Goal: Use online tool/utility: Utilize a website feature to perform a specific function

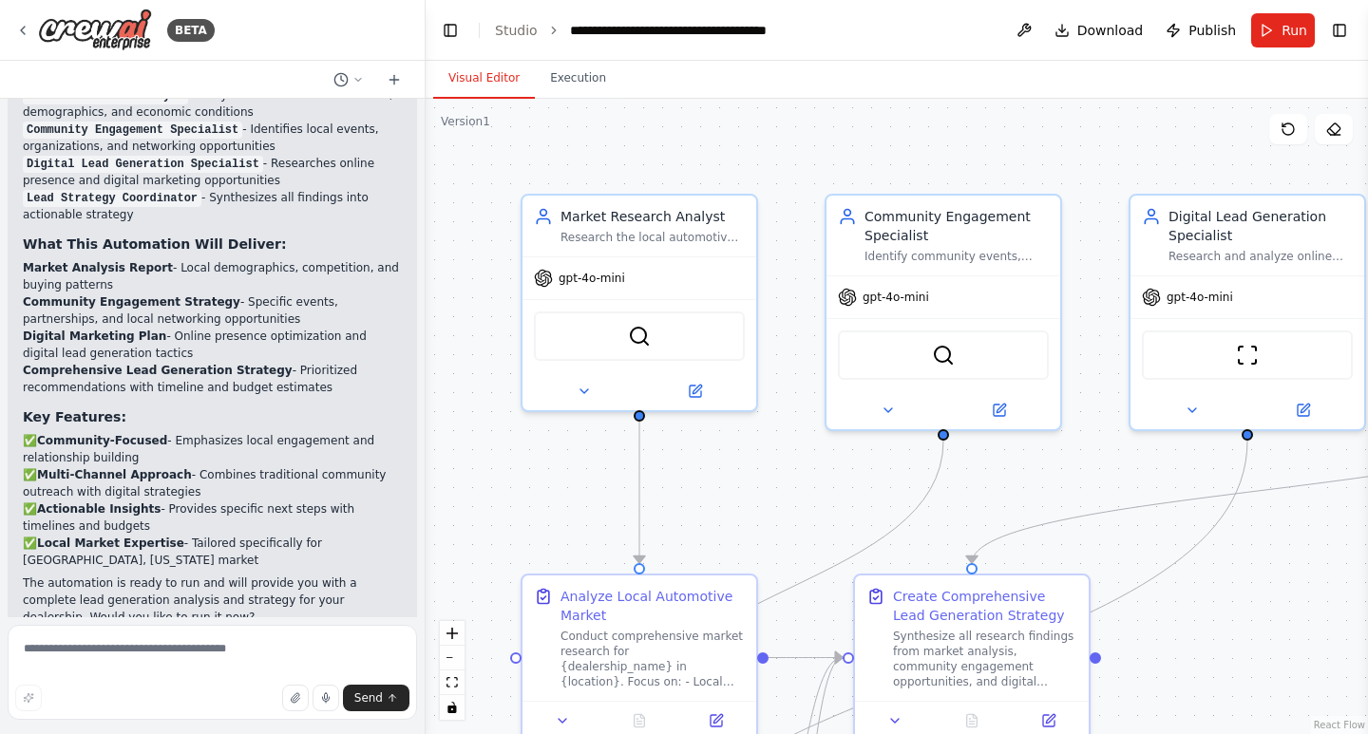
scroll to position [1695, 0]
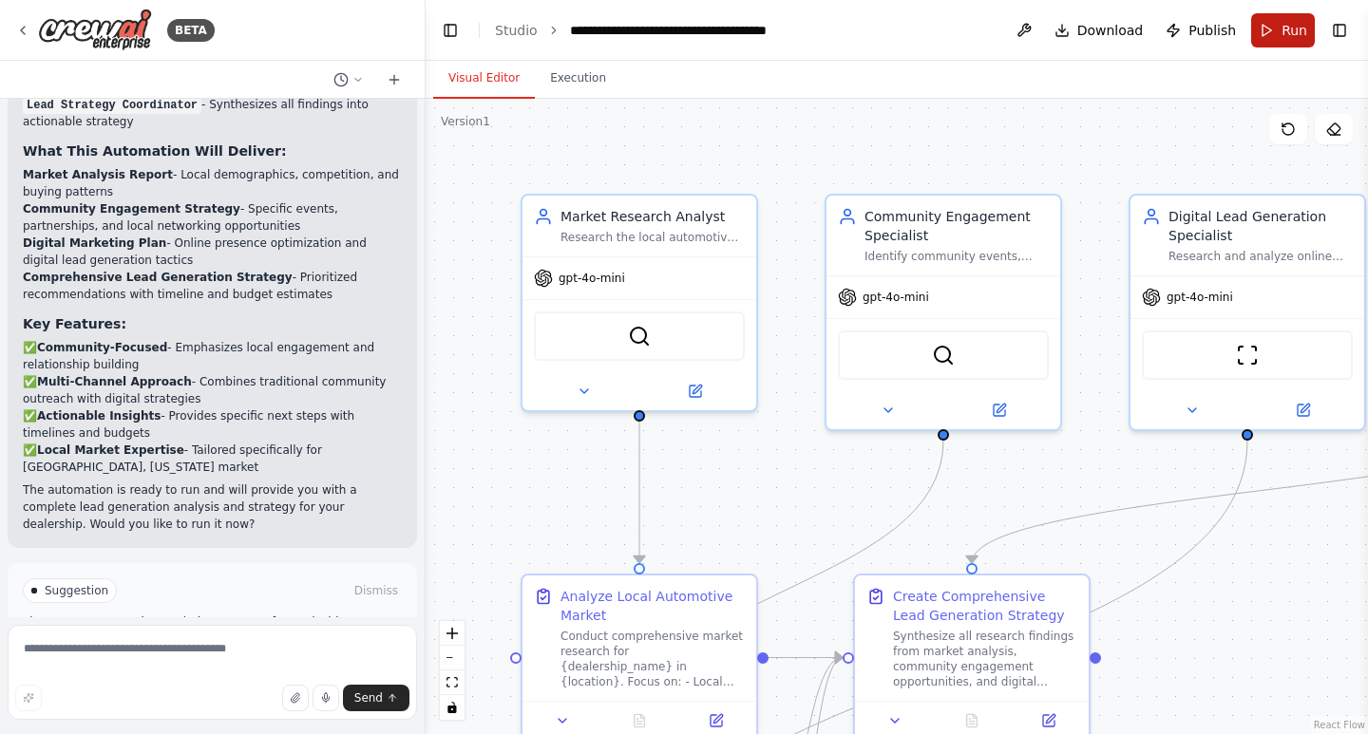
click at [1295, 32] on span "Run" at bounding box center [1294, 30] width 26 height 19
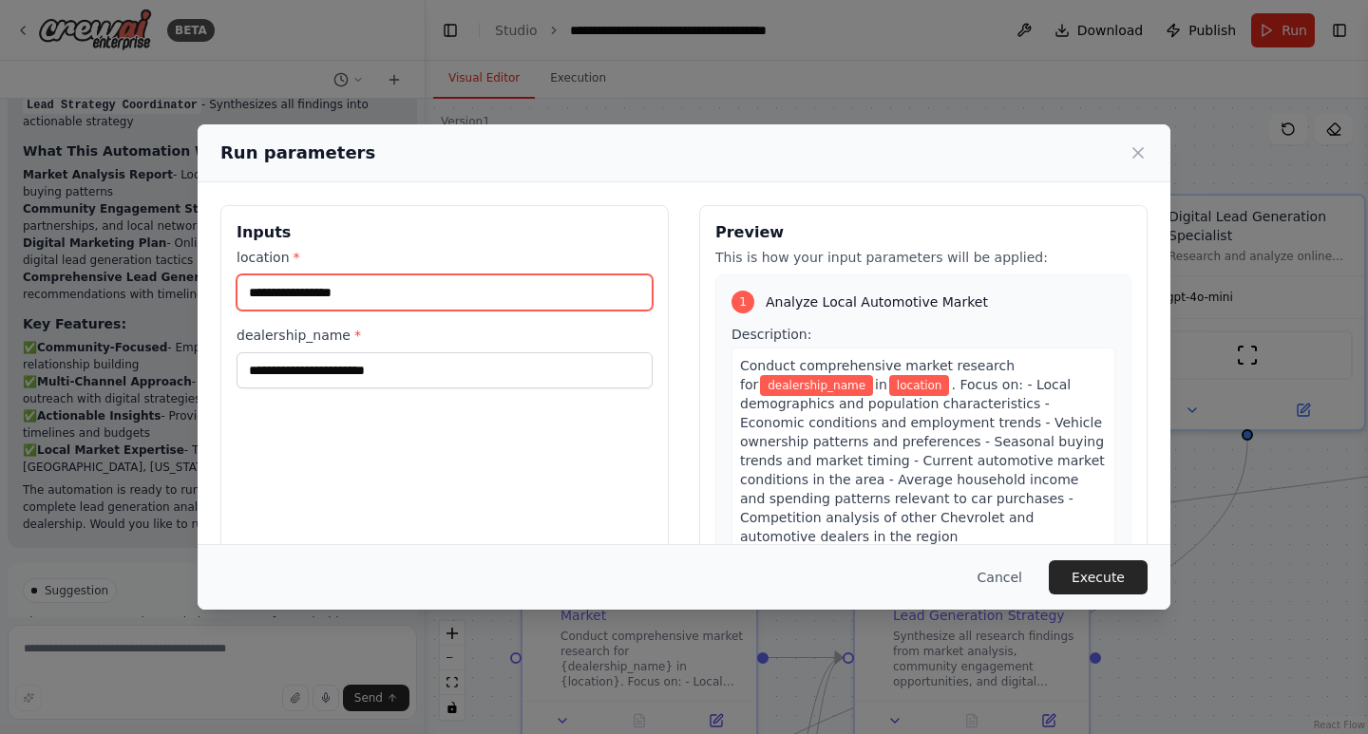
click at [395, 294] on input "location *" at bounding box center [445, 293] width 416 height 36
type input "**********"
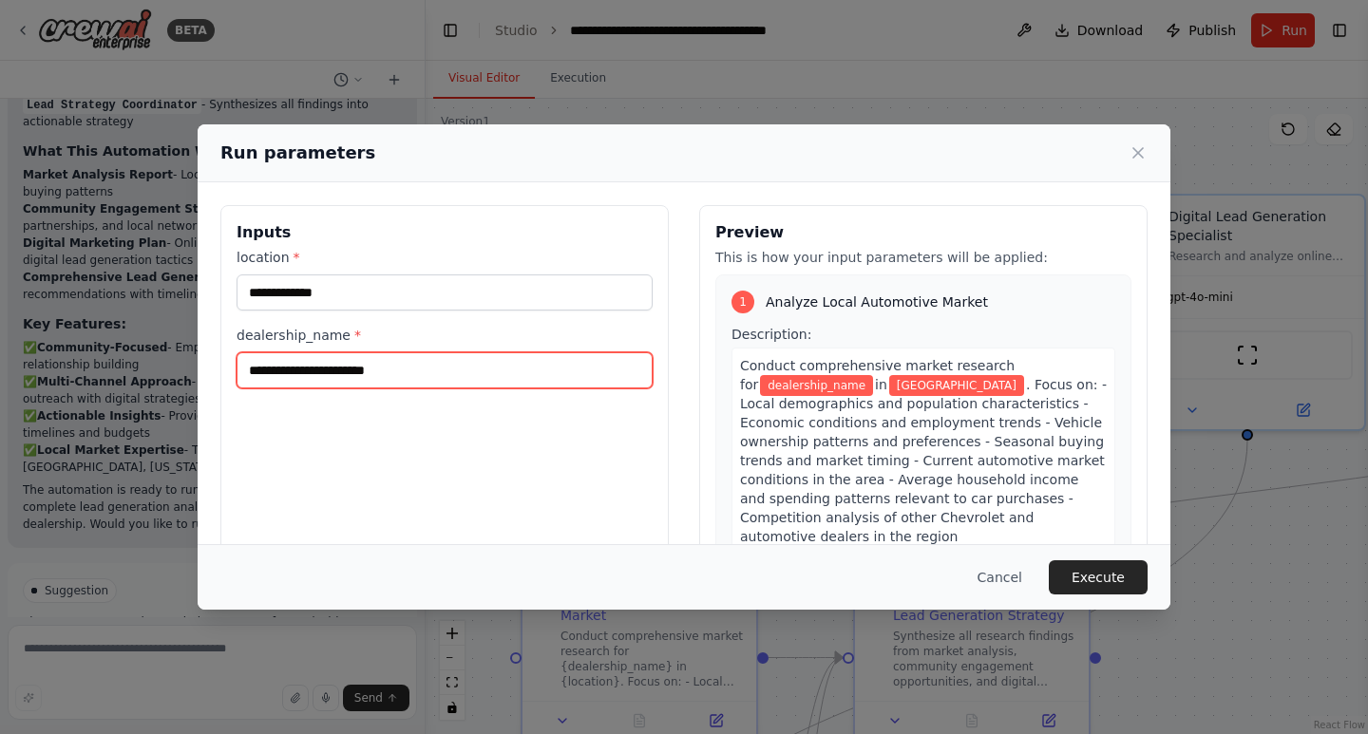
click at [384, 352] on input "dealership_name *" at bounding box center [445, 370] width 416 height 36
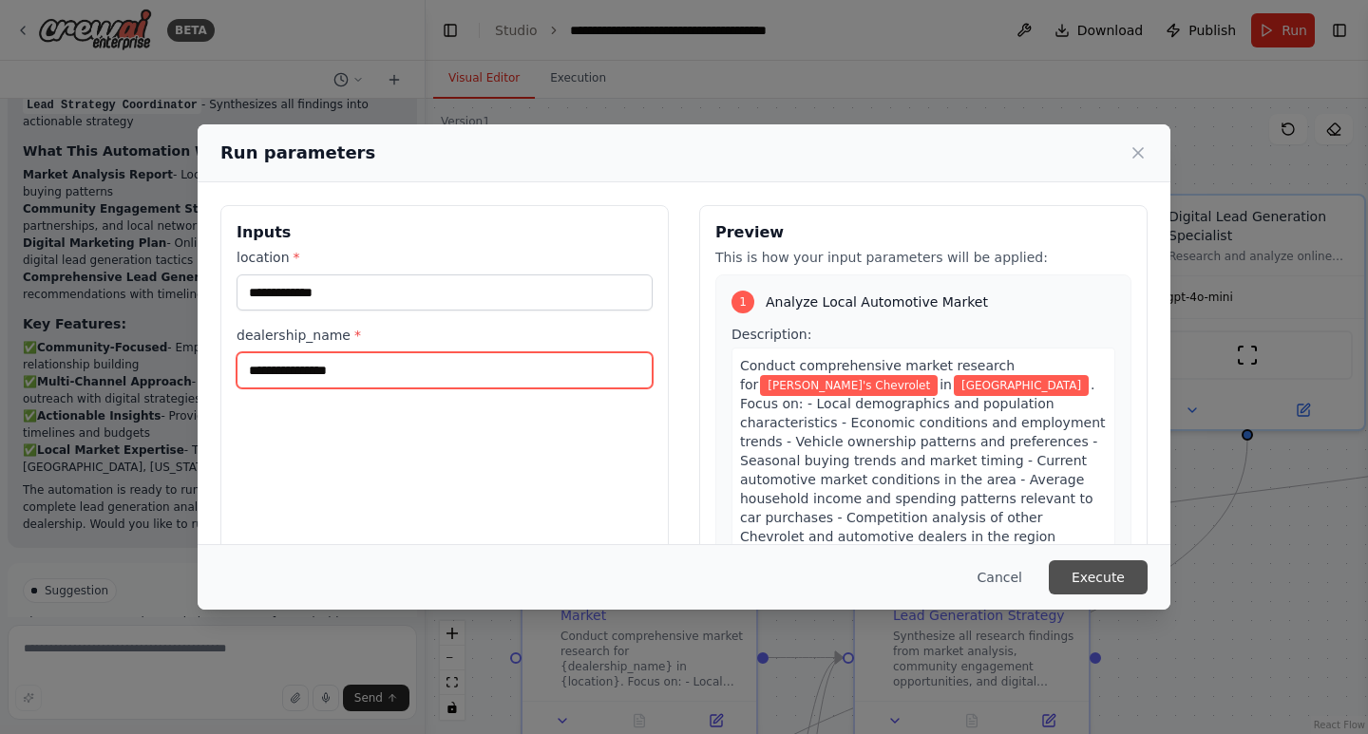
type input "**********"
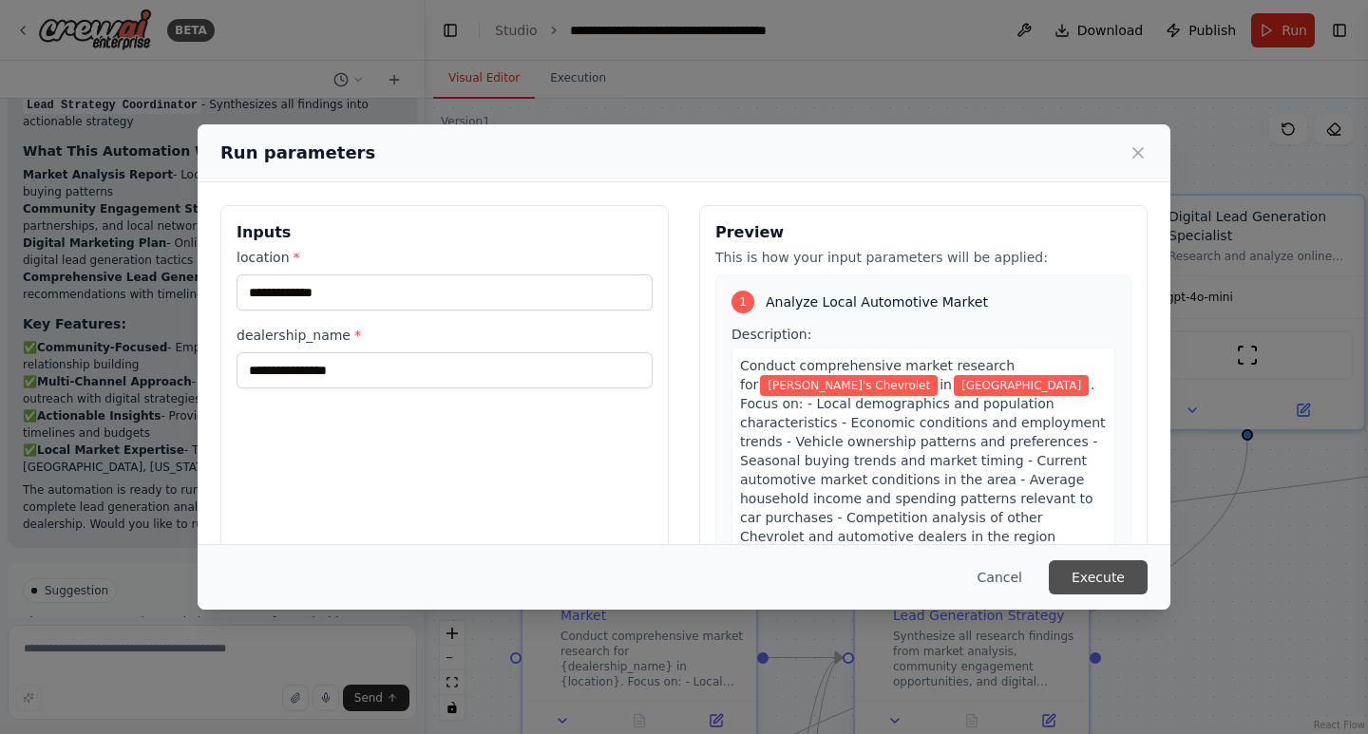
click at [1097, 585] on button "Execute" at bounding box center [1098, 577] width 99 height 34
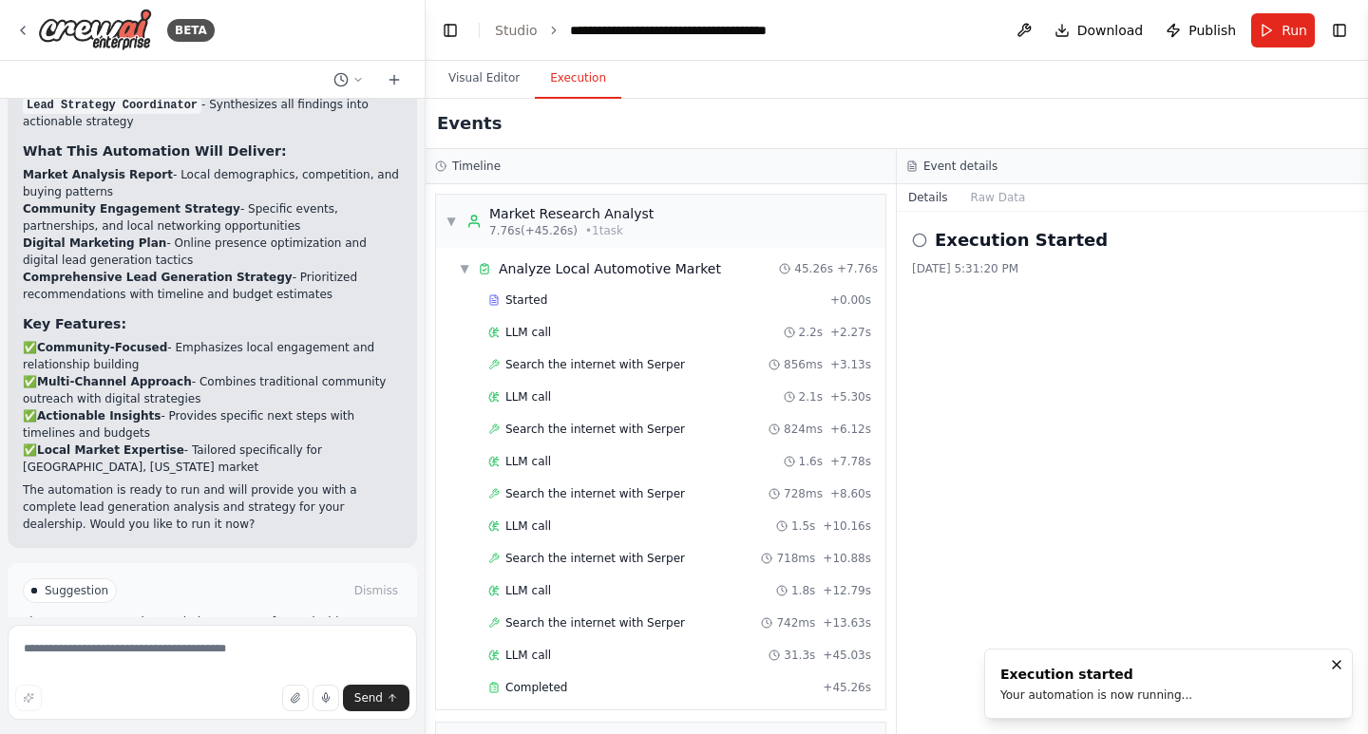
scroll to position [1638, 0]
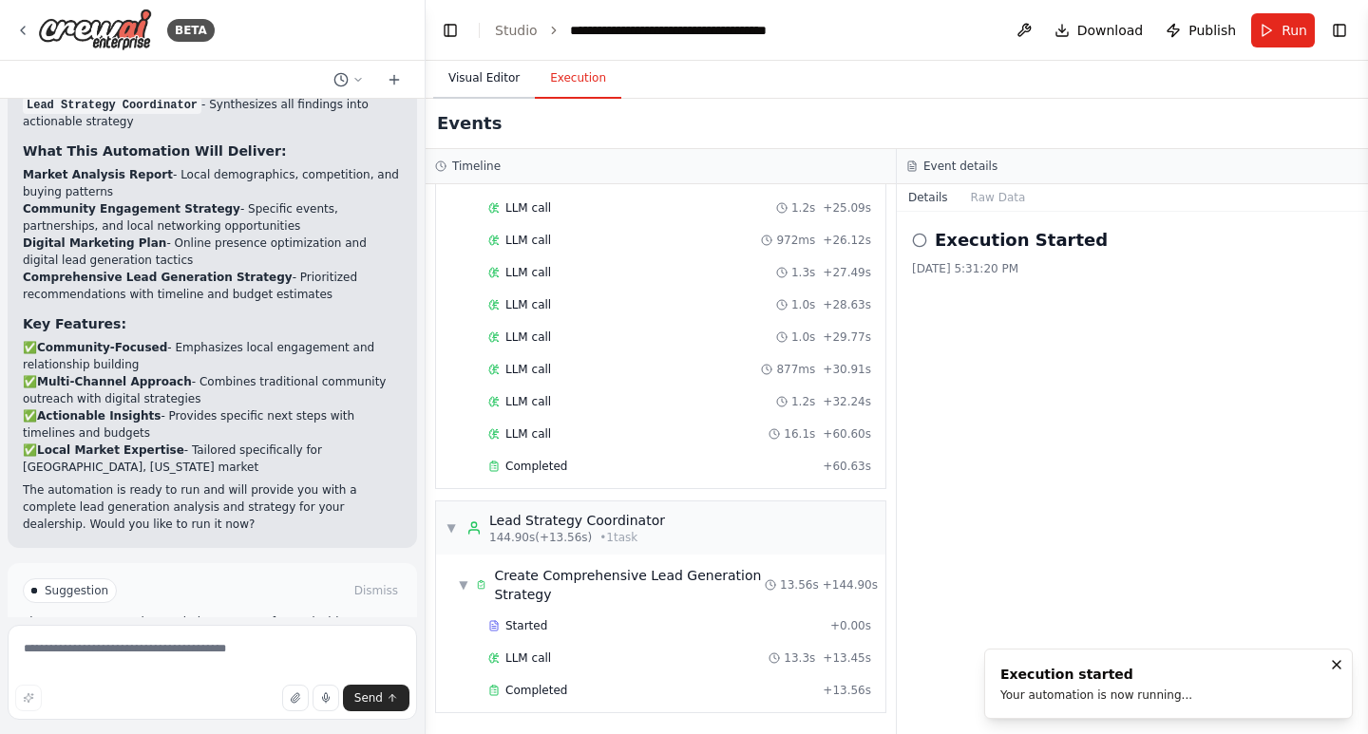
click at [464, 69] on button "Visual Editor" at bounding box center [484, 79] width 102 height 40
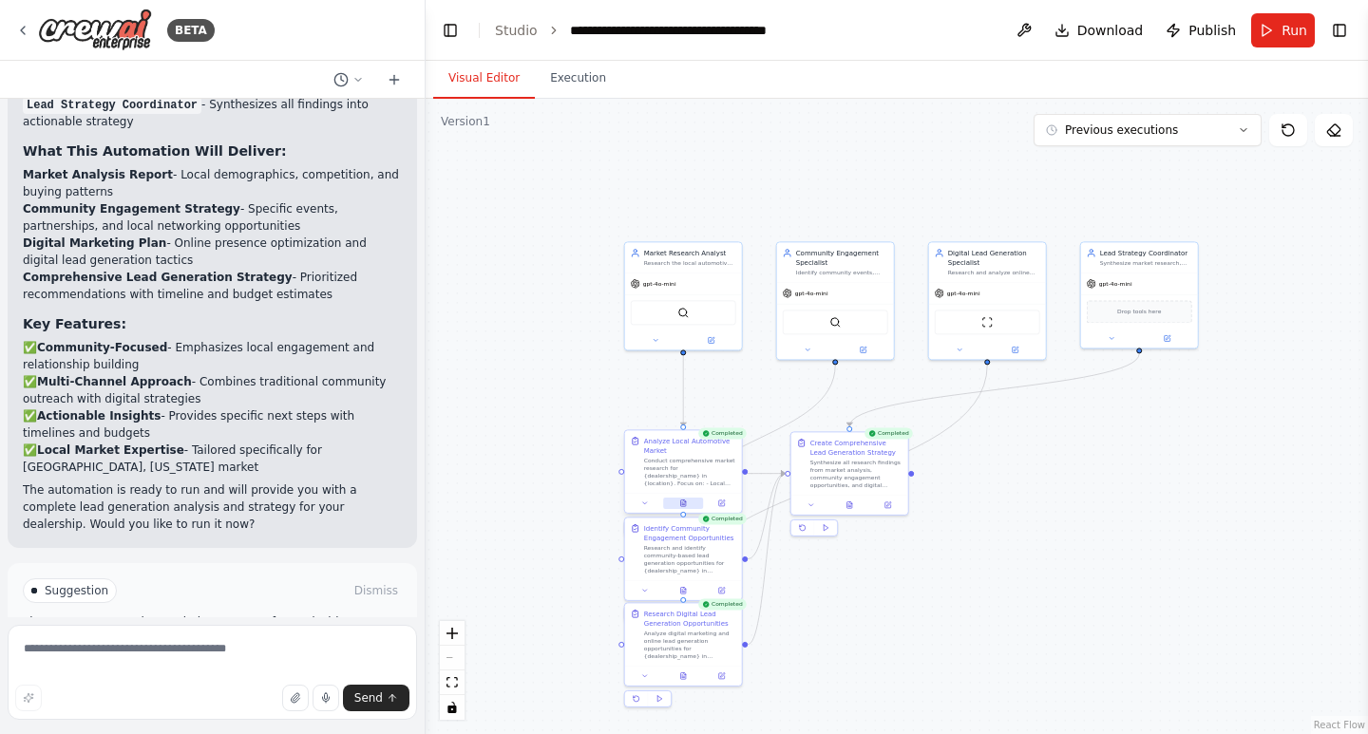
click at [687, 502] on icon at bounding box center [683, 504] width 8 height 8
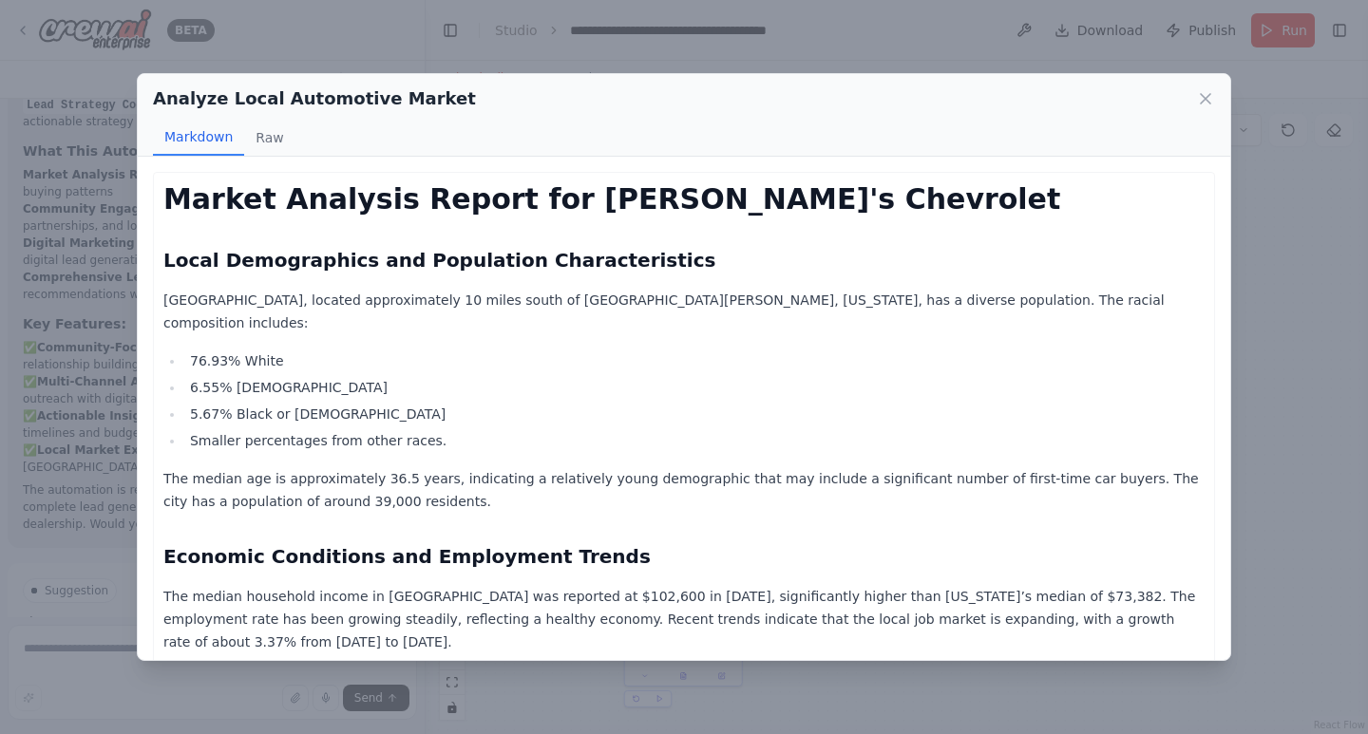
click at [1195, 98] on div "Analyze Local Automotive Market" at bounding box center [684, 98] width 1062 height 27
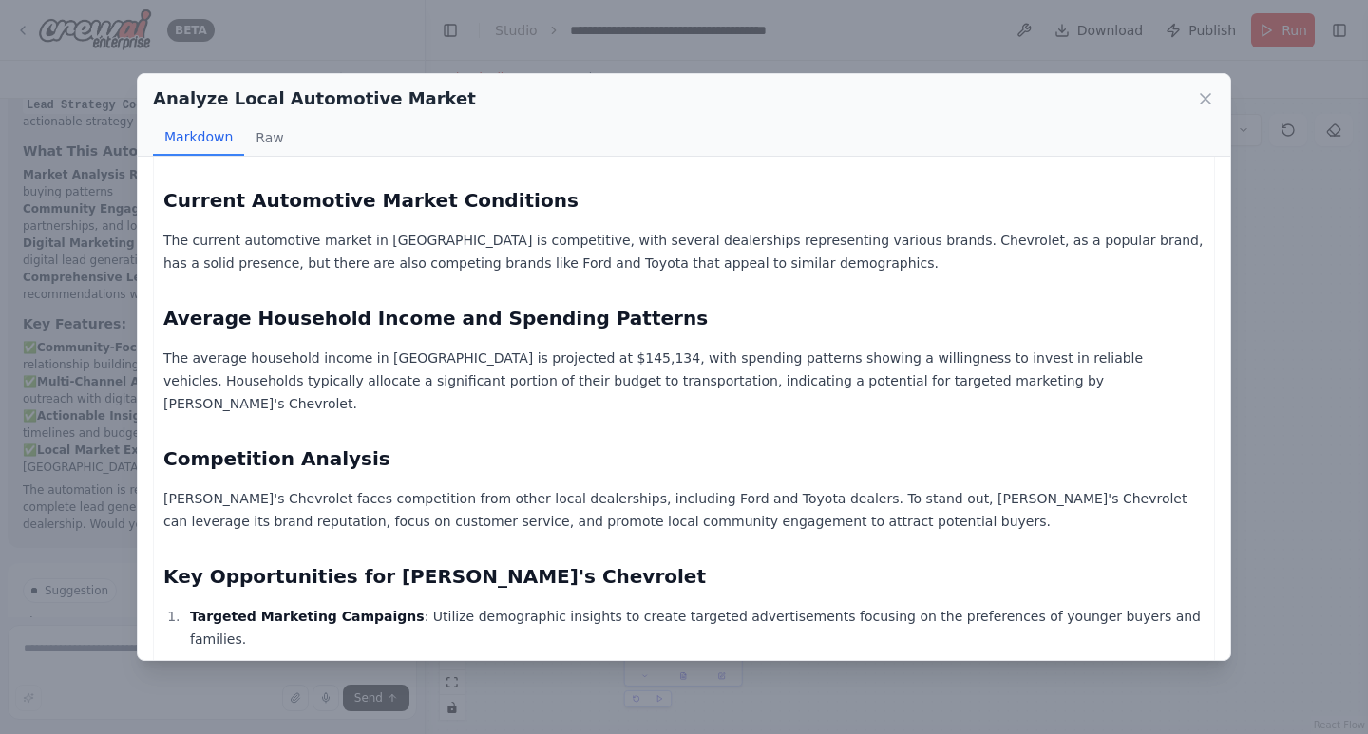
scroll to position [809, 0]
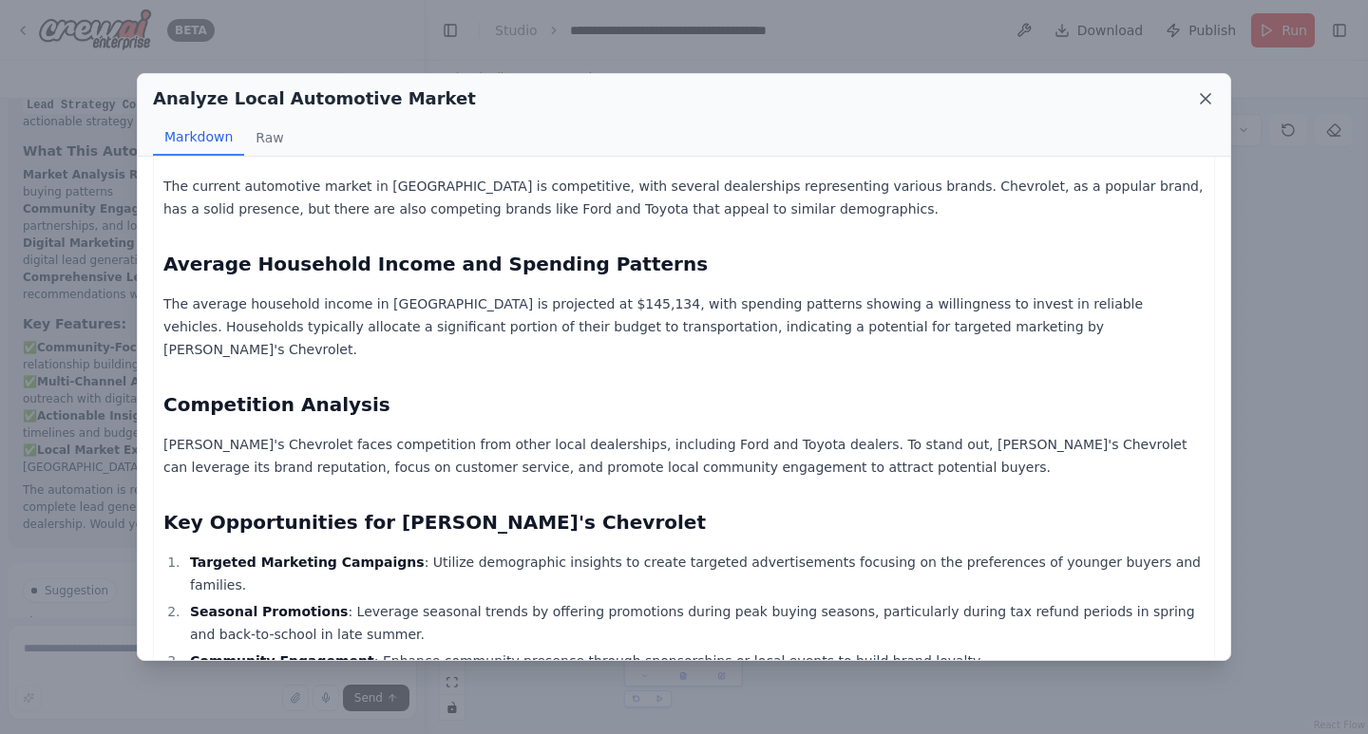
click at [1203, 99] on icon at bounding box center [1205, 98] width 19 height 19
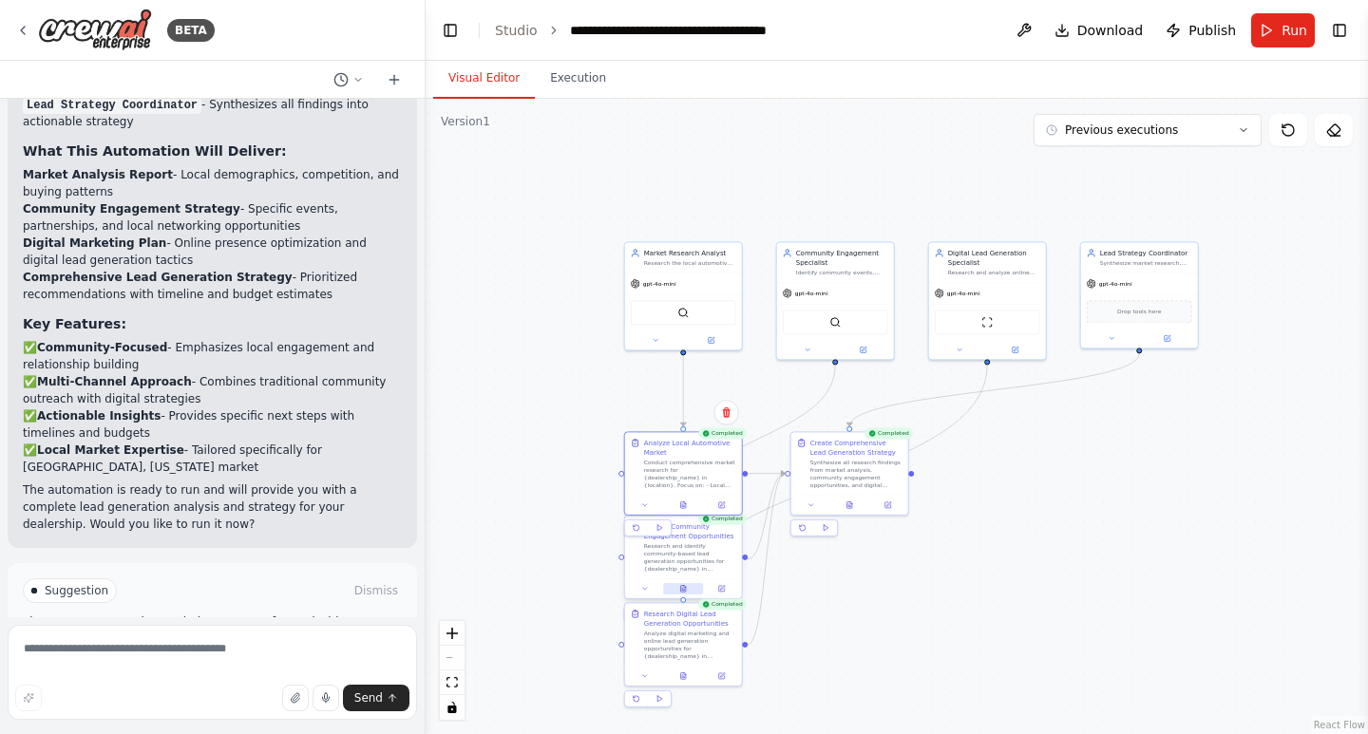
click at [683, 592] on icon at bounding box center [683, 589] width 5 height 7
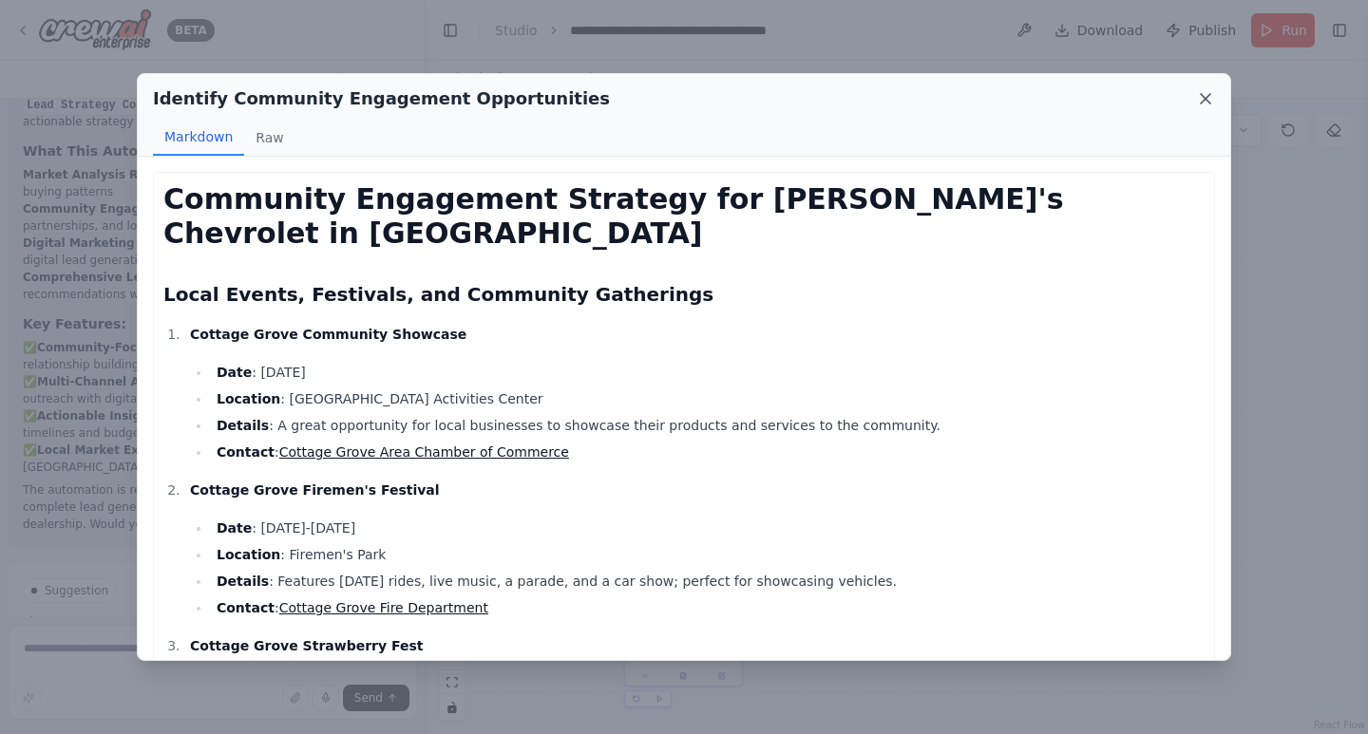
click at [1212, 93] on icon at bounding box center [1205, 98] width 19 height 19
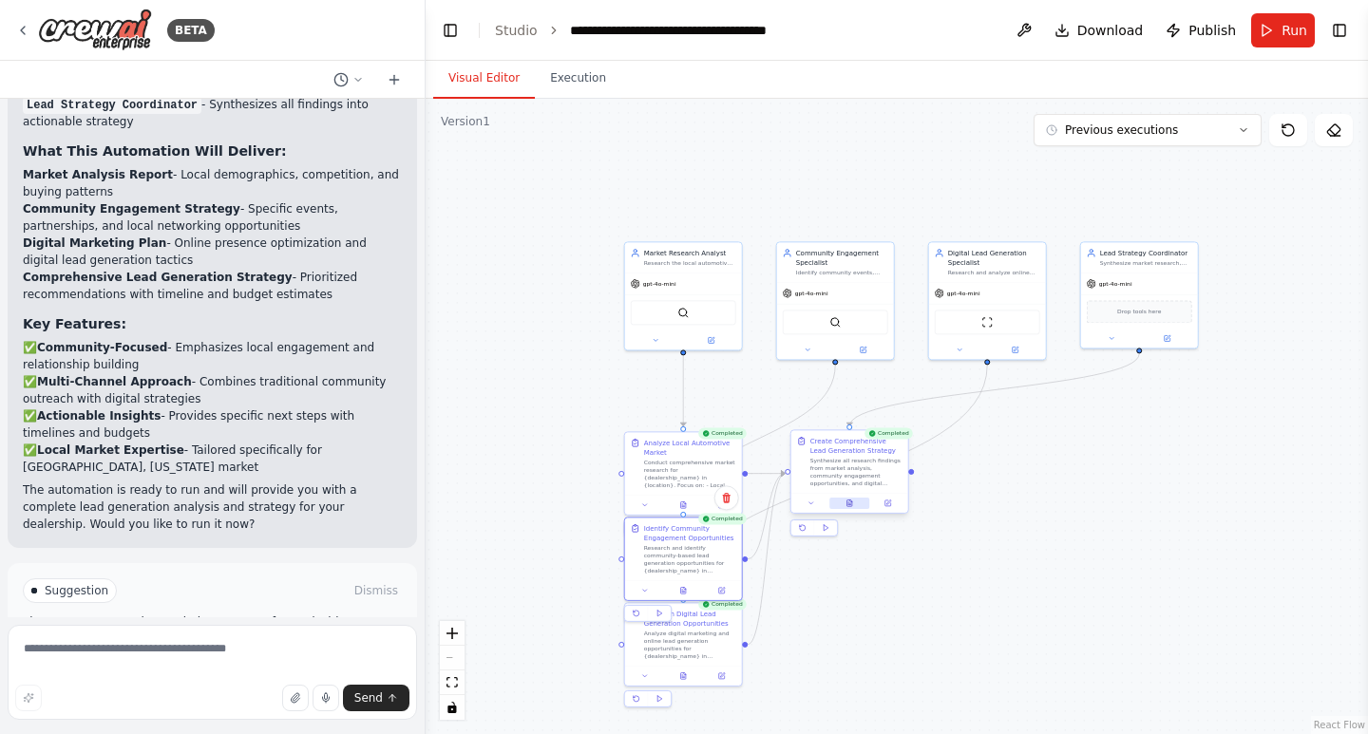
click at [853, 509] on div at bounding box center [849, 503] width 117 height 20
click at [852, 502] on icon at bounding box center [854, 504] width 8 height 8
click at [852, 502] on icon at bounding box center [854, 504] width 5 height 7
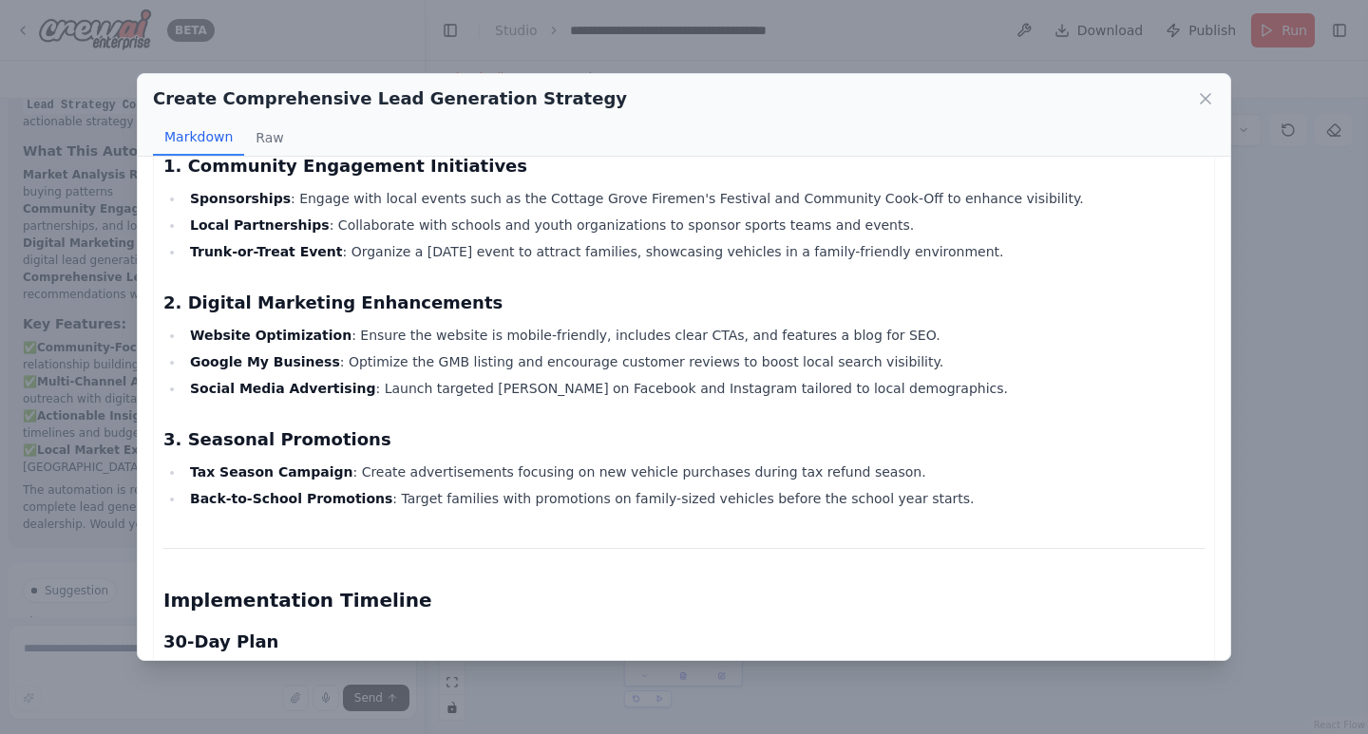
scroll to position [475, 0]
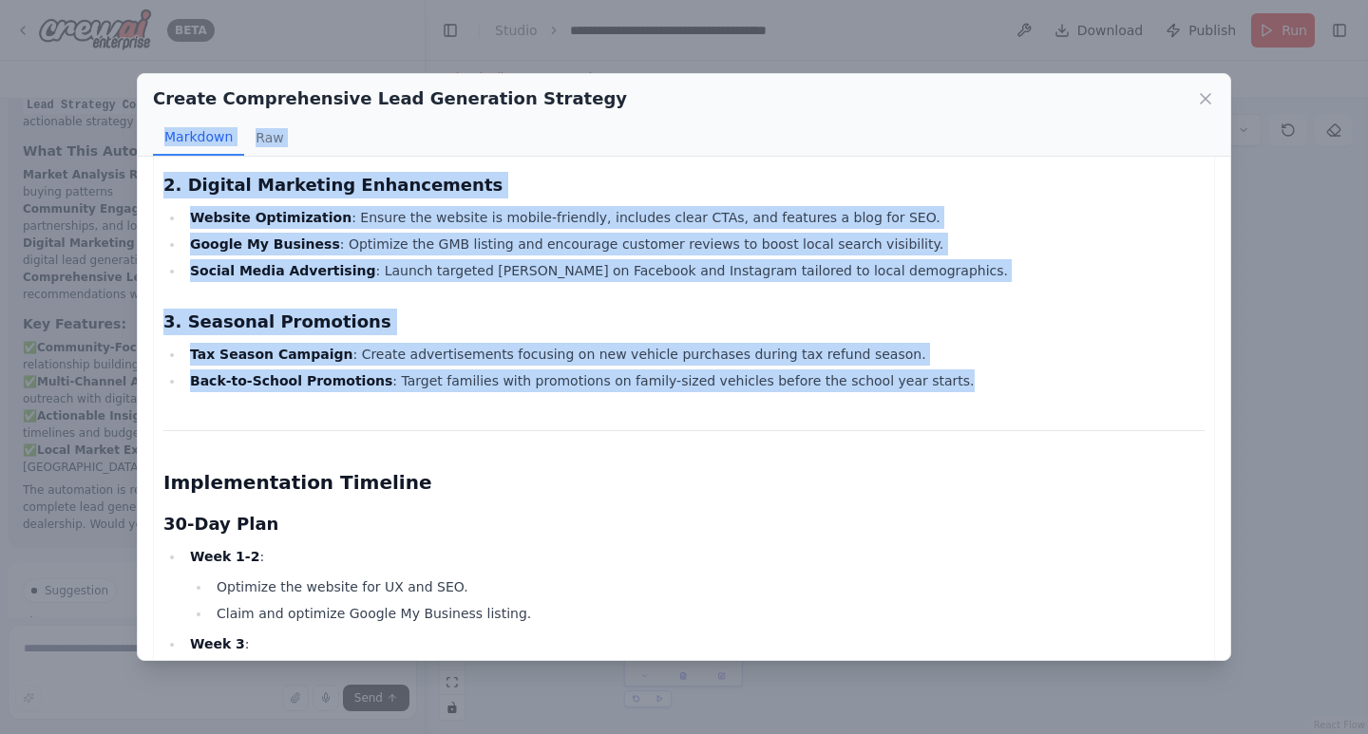
drag, startPoint x: 1192, startPoint y: 102, endPoint x: 655, endPoint y: 393, distance: 610.8
click at [655, 393] on div "Create Comprehensive Lead Generation Strategy Markdown Raw Comprehensive Lead G…" at bounding box center [684, 366] width 1094 height 587
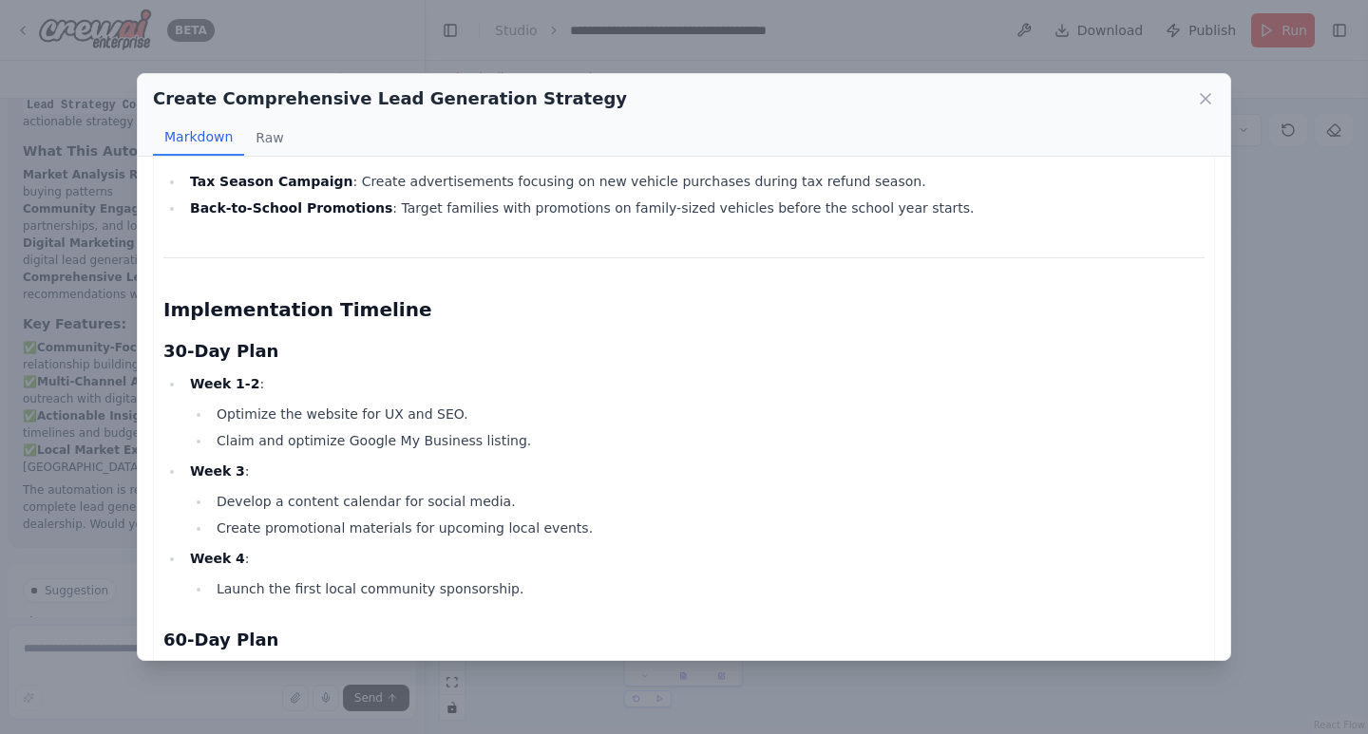
scroll to position [791, 0]
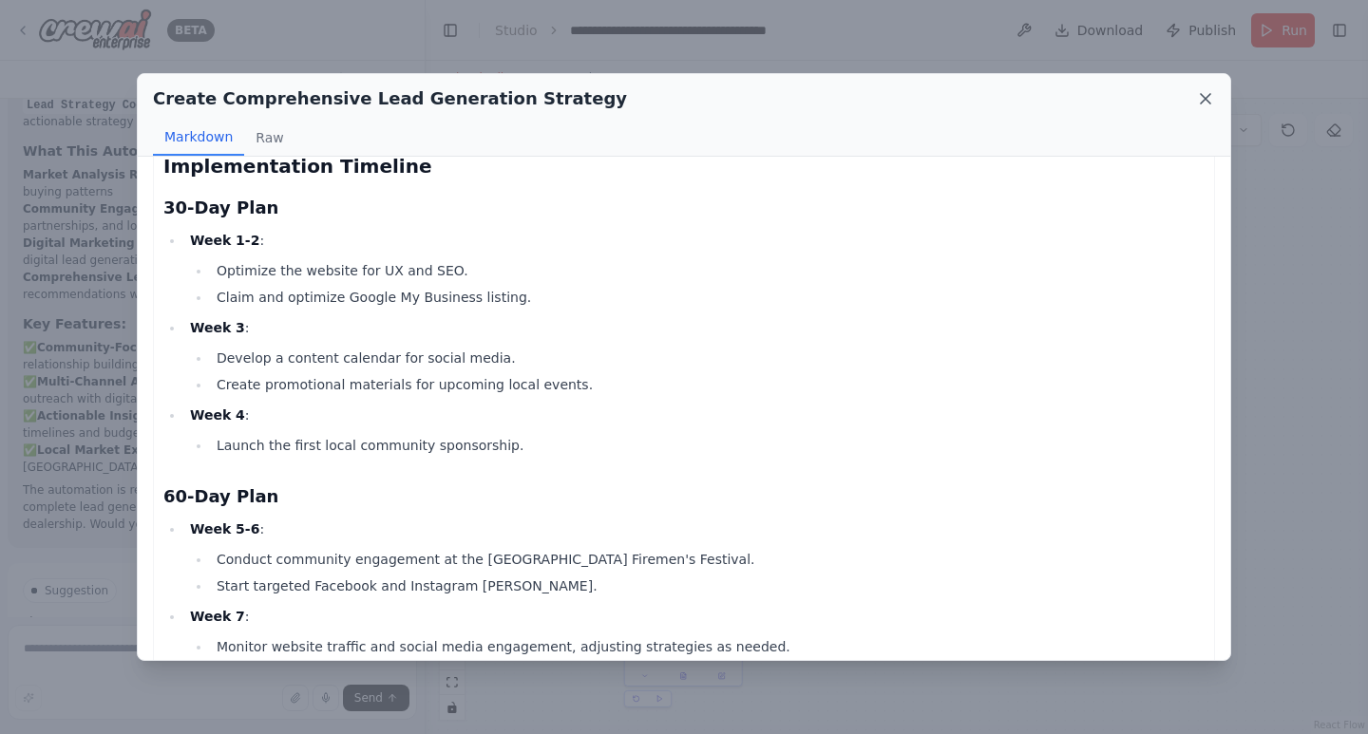
click at [1205, 92] on icon at bounding box center [1205, 98] width 19 height 19
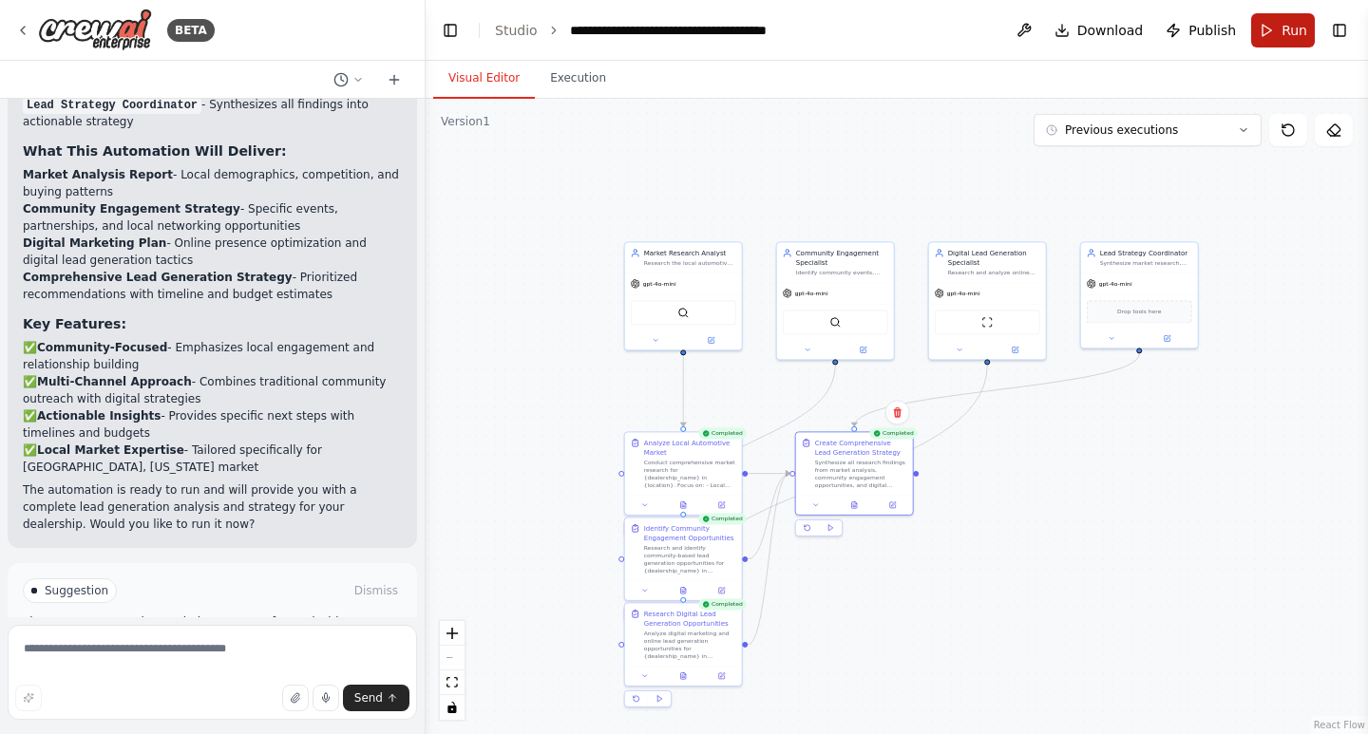
click at [1269, 37] on button "Run" at bounding box center [1283, 30] width 64 height 34
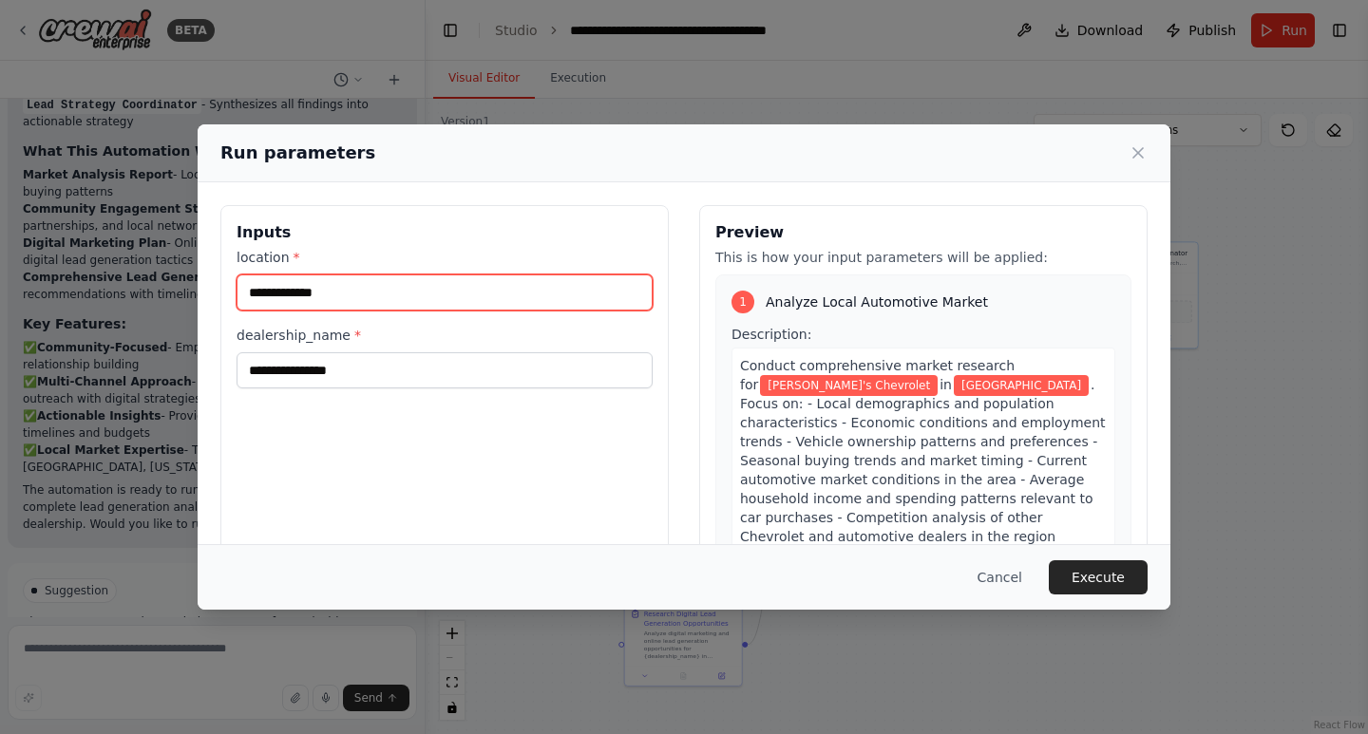
click at [373, 291] on input "**********" at bounding box center [445, 293] width 416 height 36
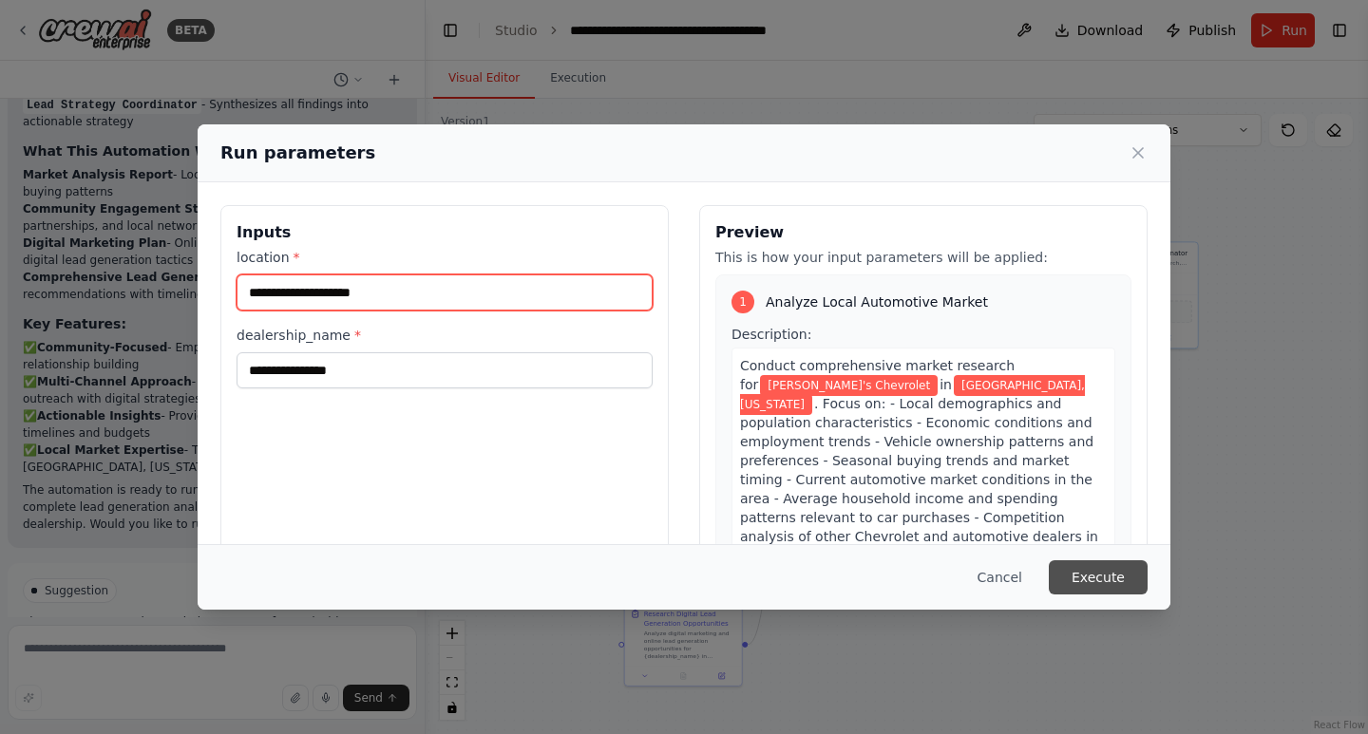
type input "**********"
click at [1090, 577] on button "Execute" at bounding box center [1098, 577] width 99 height 34
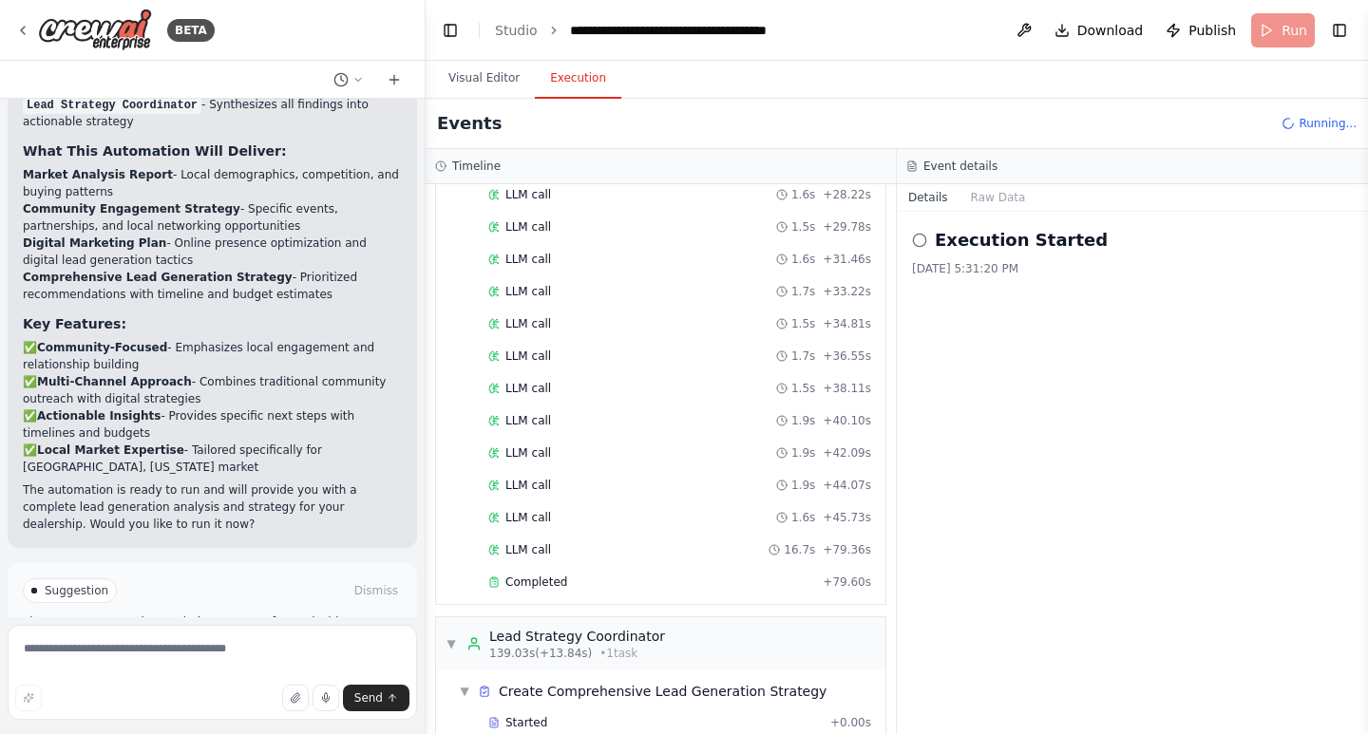
scroll to position [1832, 0]
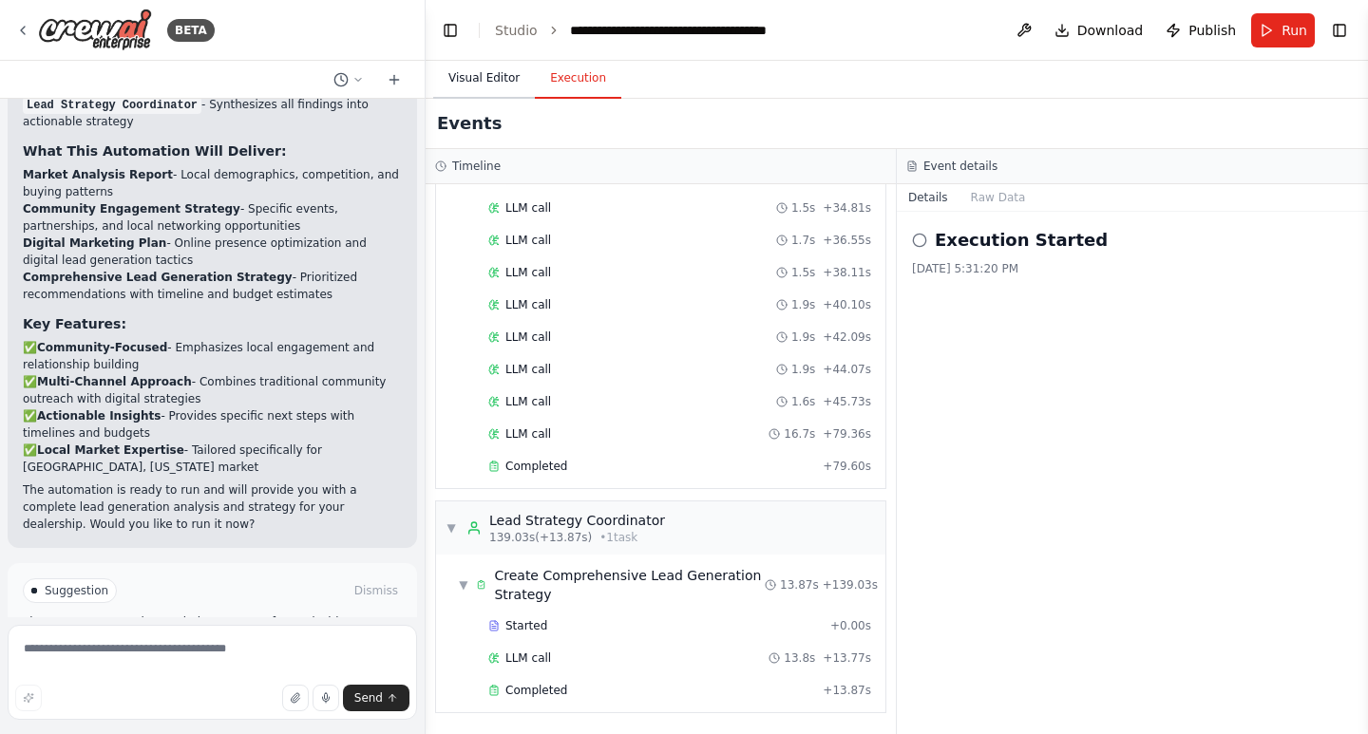
click at [504, 78] on button "Visual Editor" at bounding box center [484, 79] width 102 height 40
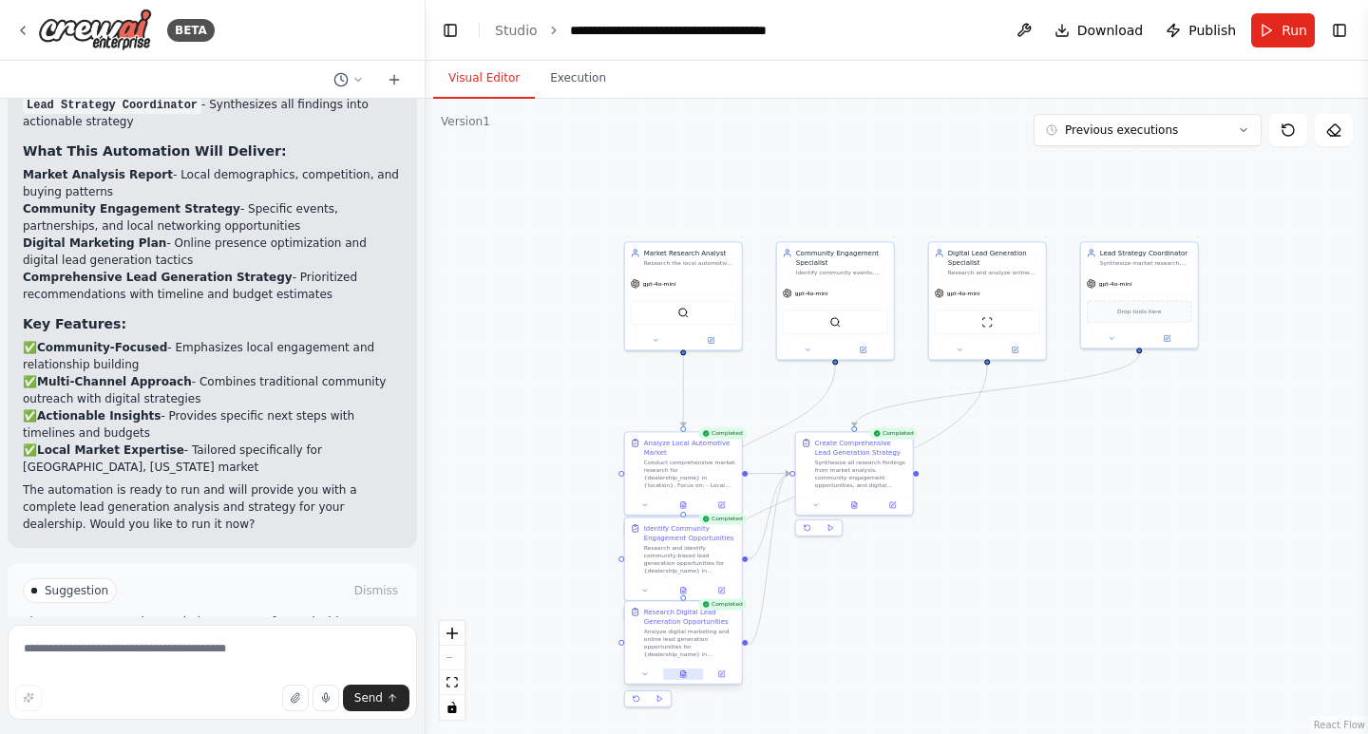
click at [684, 673] on icon at bounding box center [683, 675] width 5 height 7
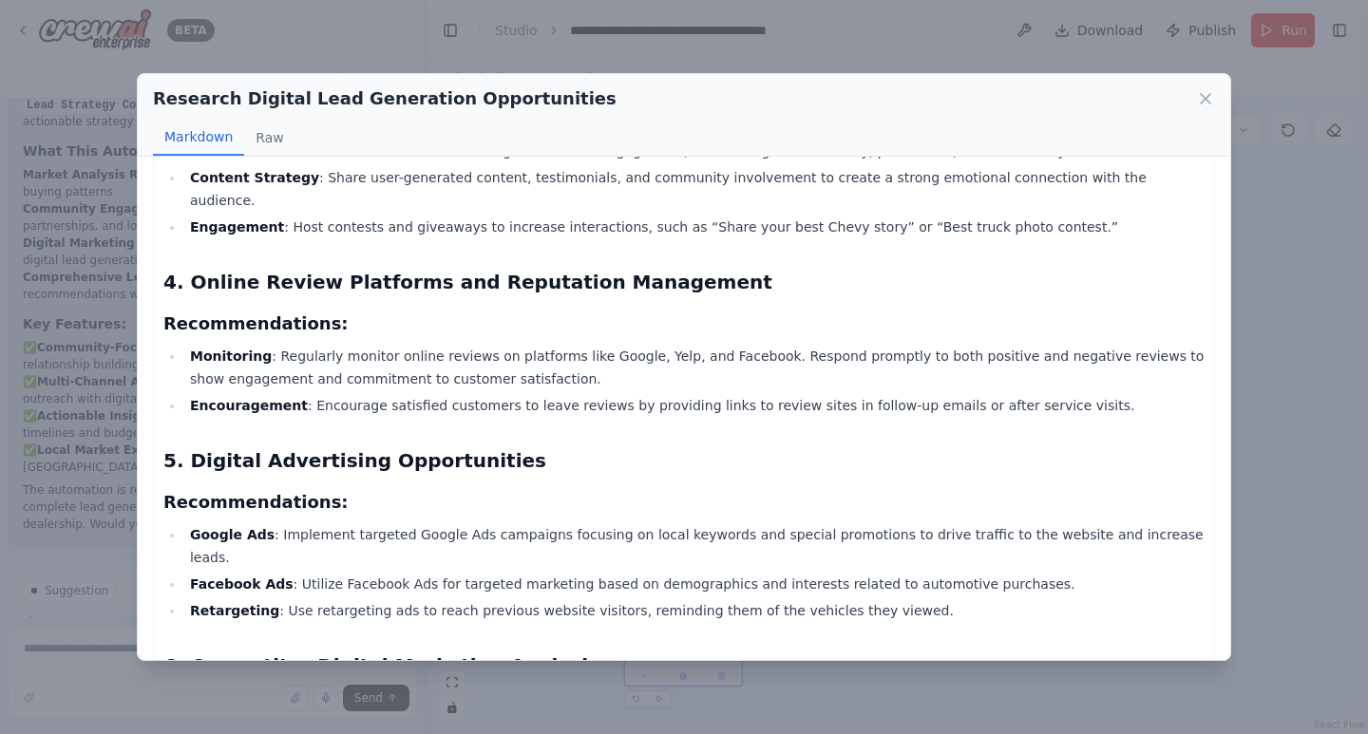
scroll to position [950, 0]
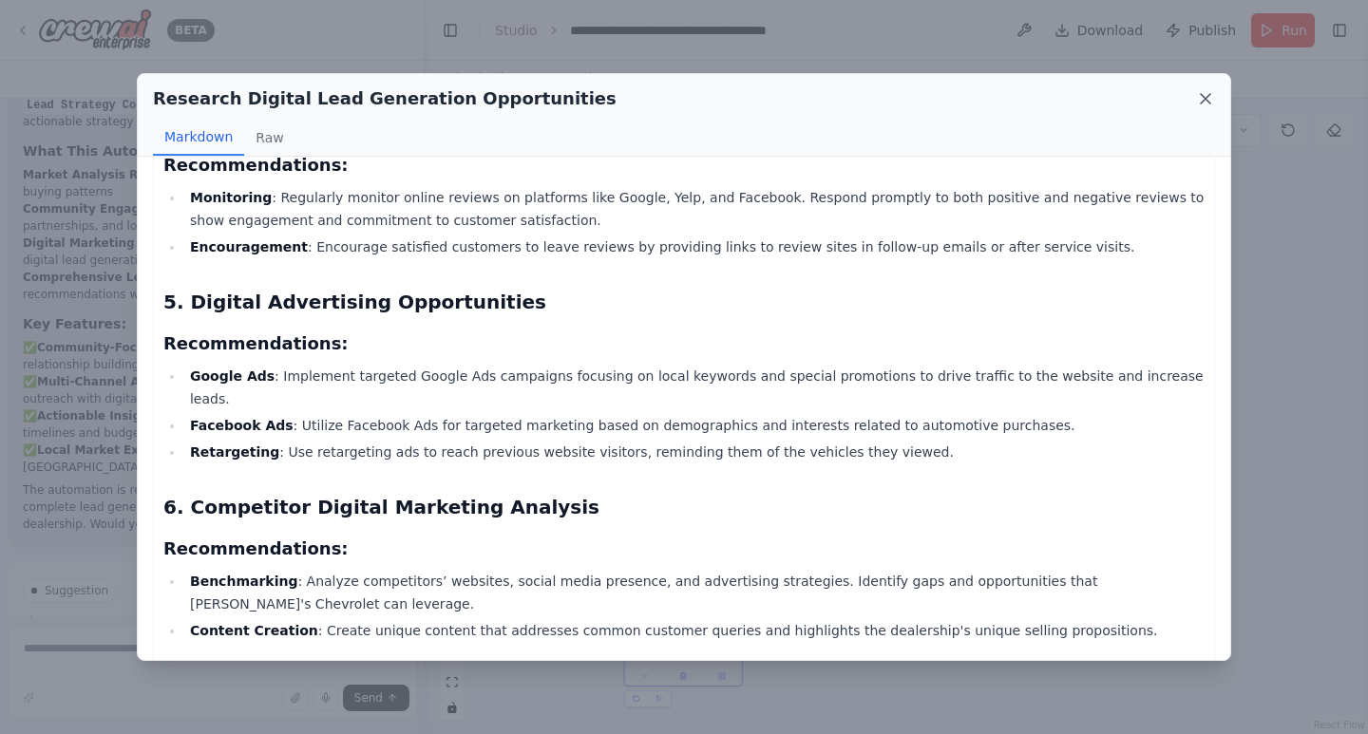
click at [1202, 99] on icon at bounding box center [1205, 98] width 19 height 19
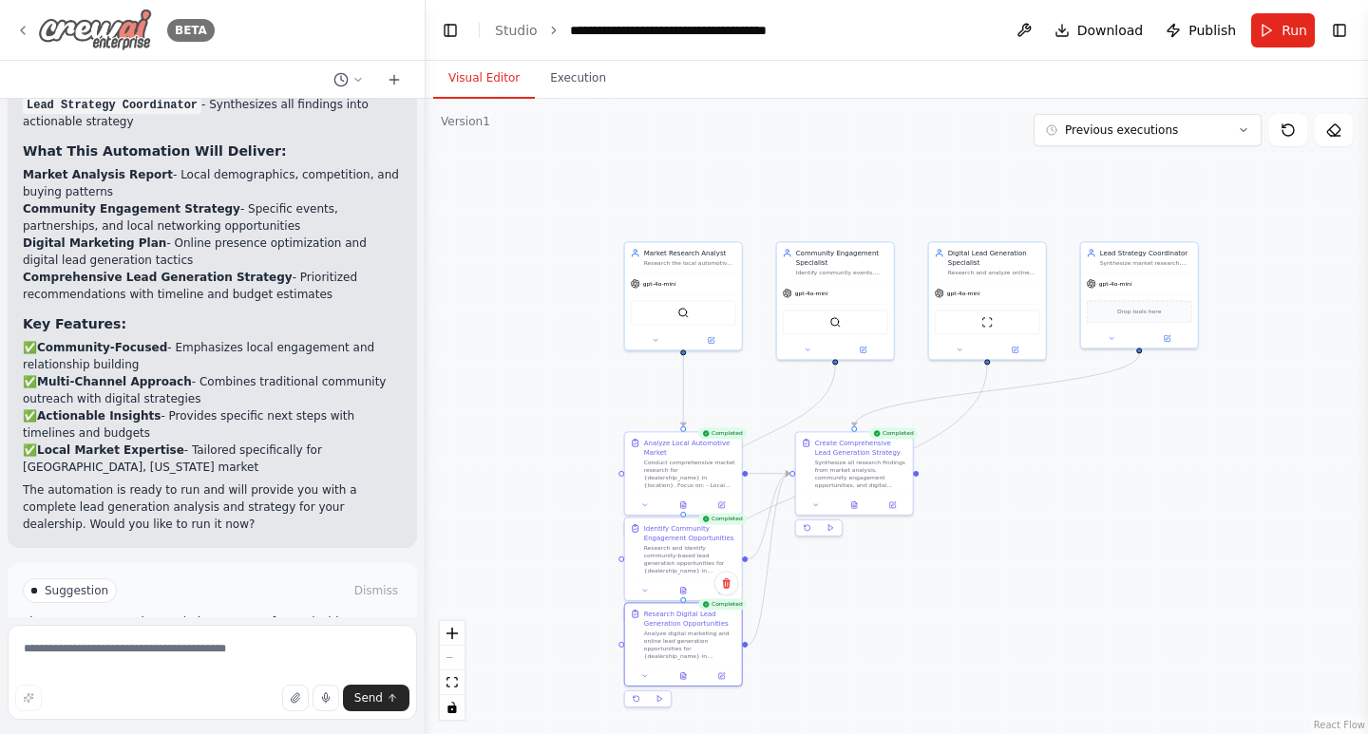
click at [29, 29] on div "BETA" at bounding box center [114, 30] width 199 height 43
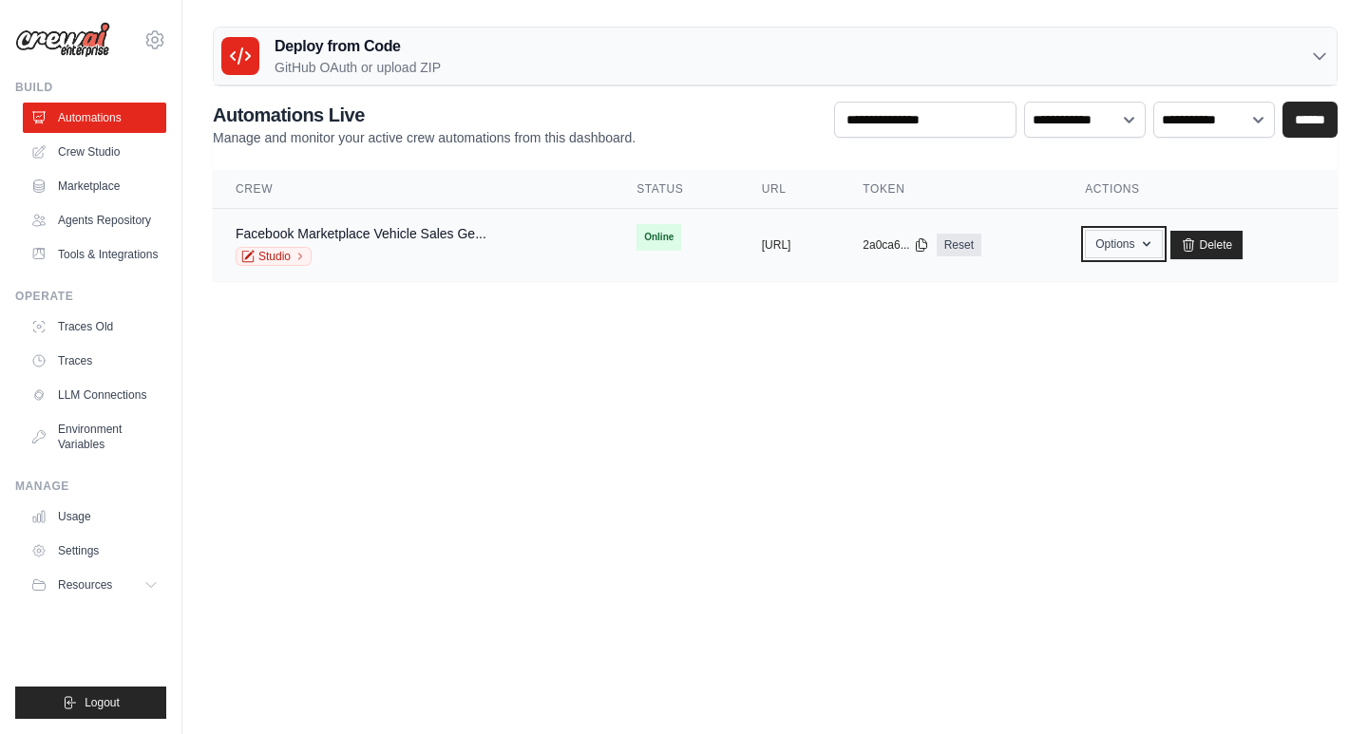
click at [1162, 237] on button "Options" at bounding box center [1123, 244] width 77 height 28
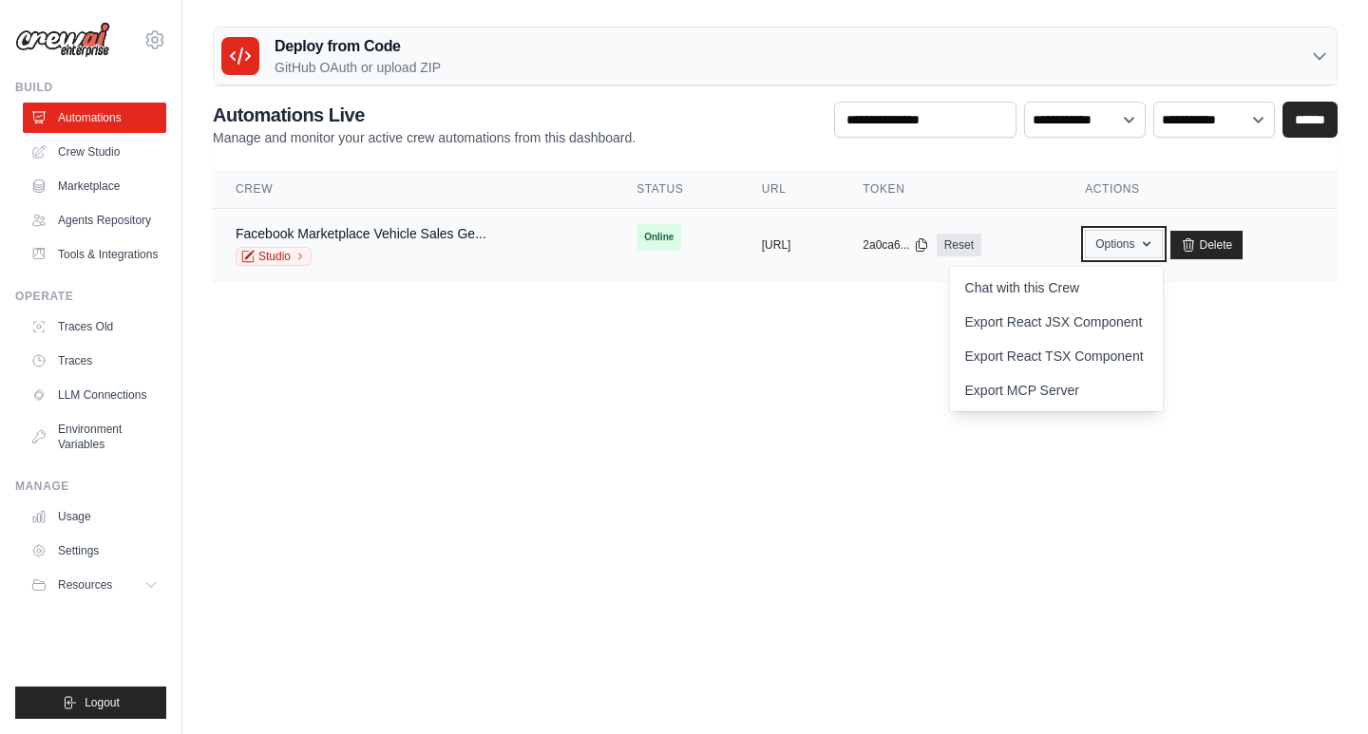
click at [1162, 237] on button "Options" at bounding box center [1123, 244] width 77 height 28
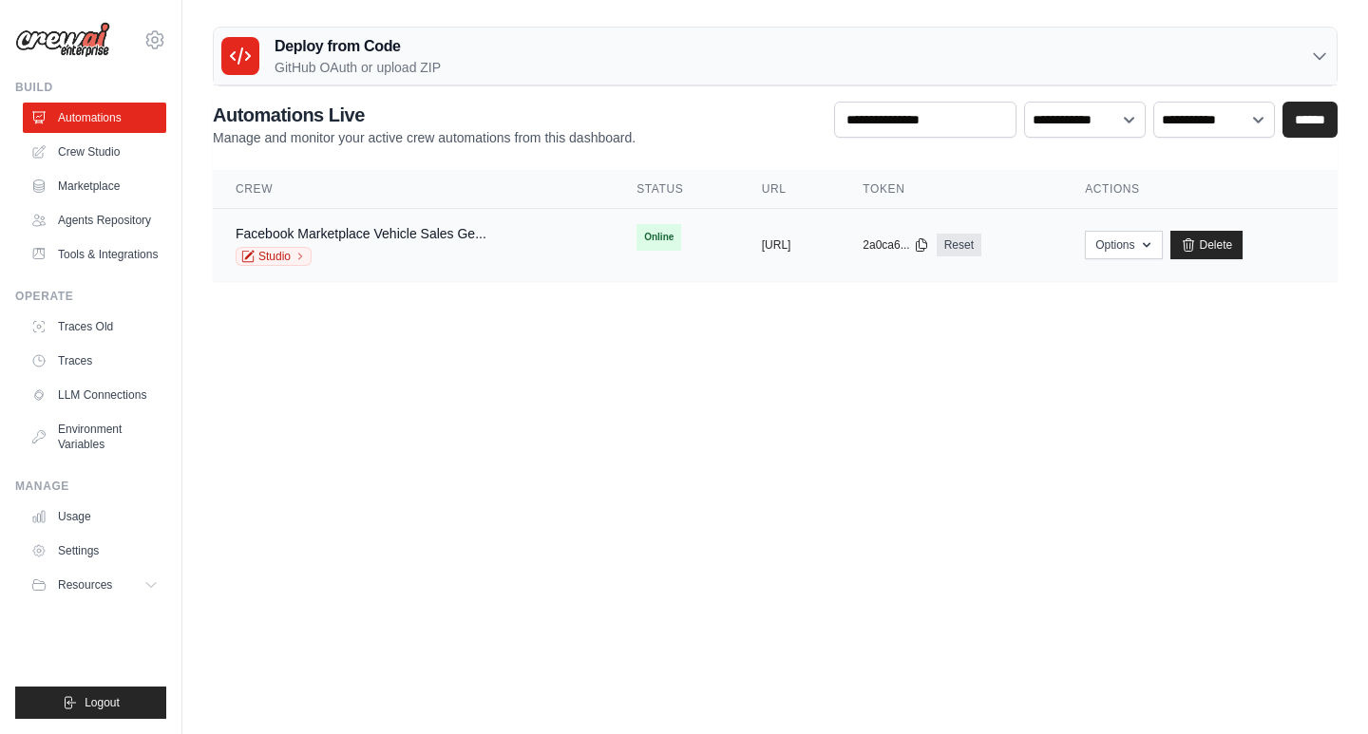
click at [1039, 239] on div "2a0ca6... Reset" at bounding box center [950, 245] width 177 height 23
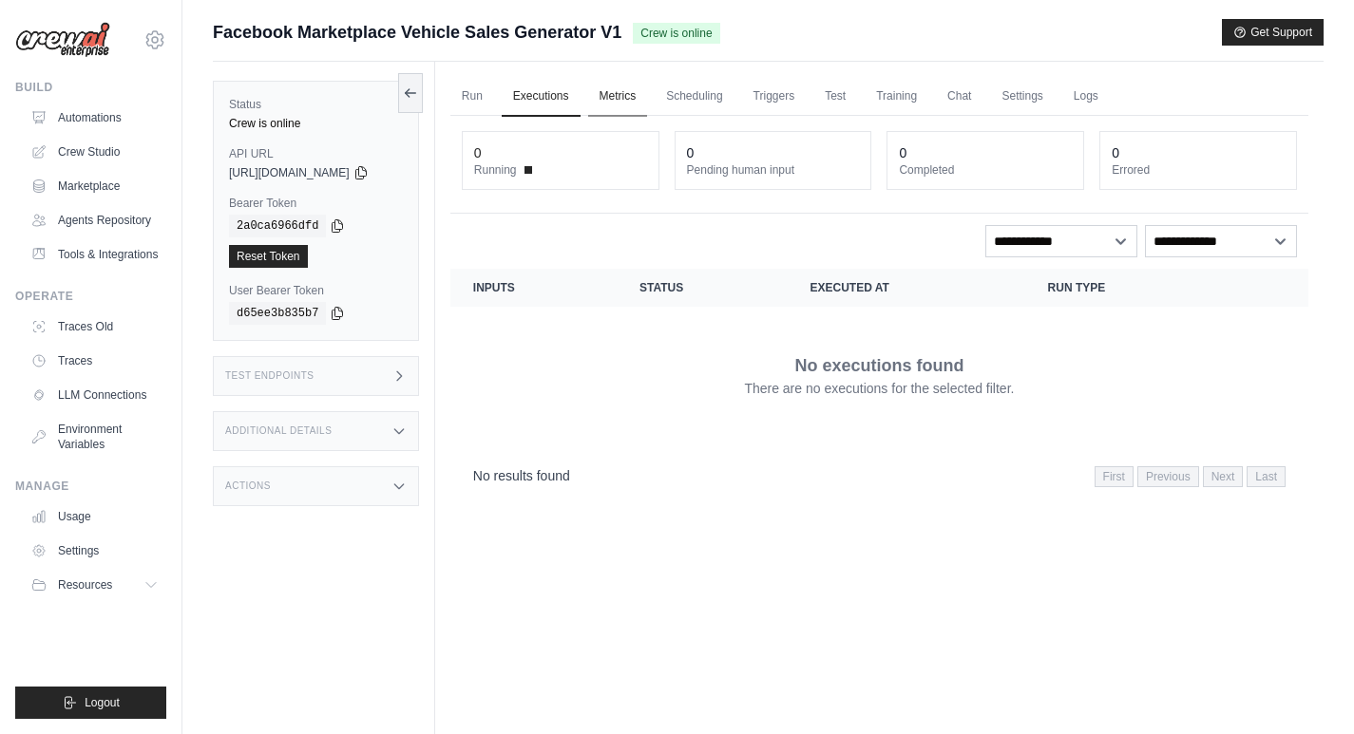
click at [623, 105] on link "Metrics" at bounding box center [618, 97] width 60 height 40
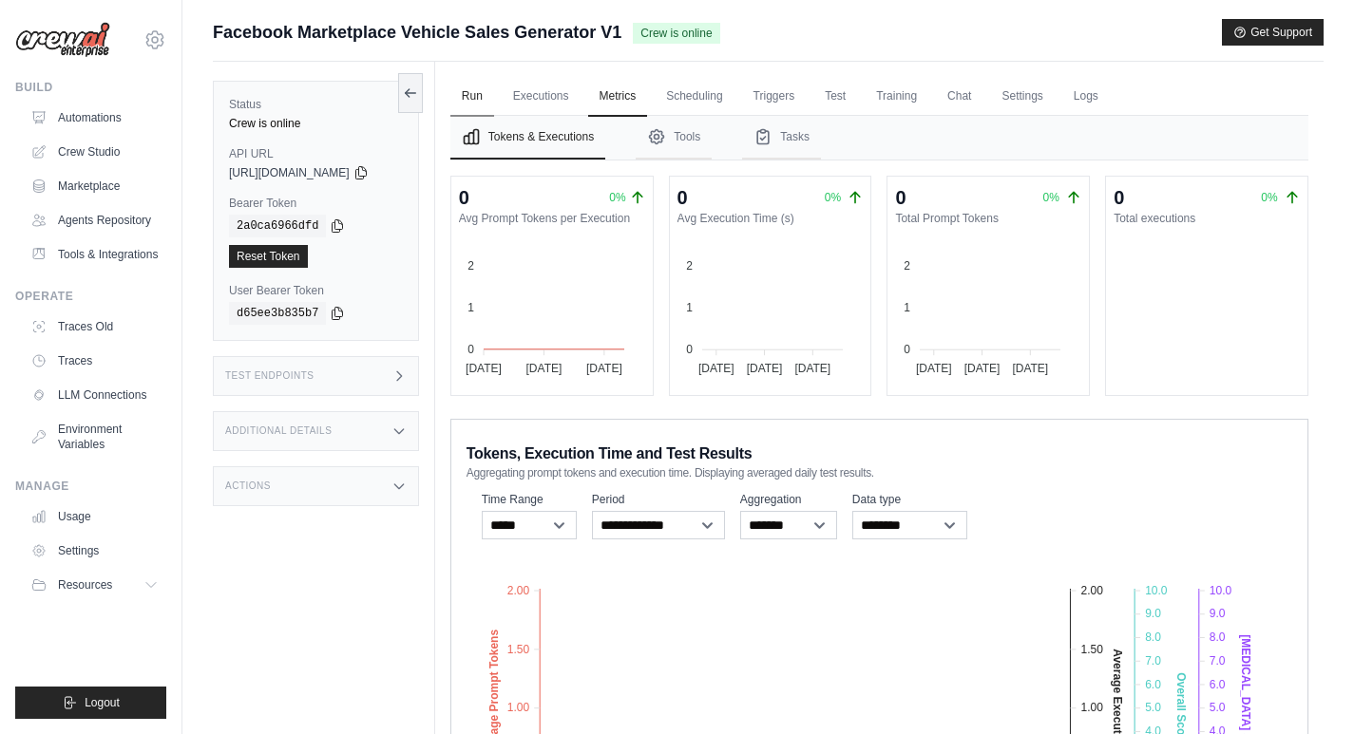
click at [494, 94] on link "Run" at bounding box center [472, 97] width 44 height 40
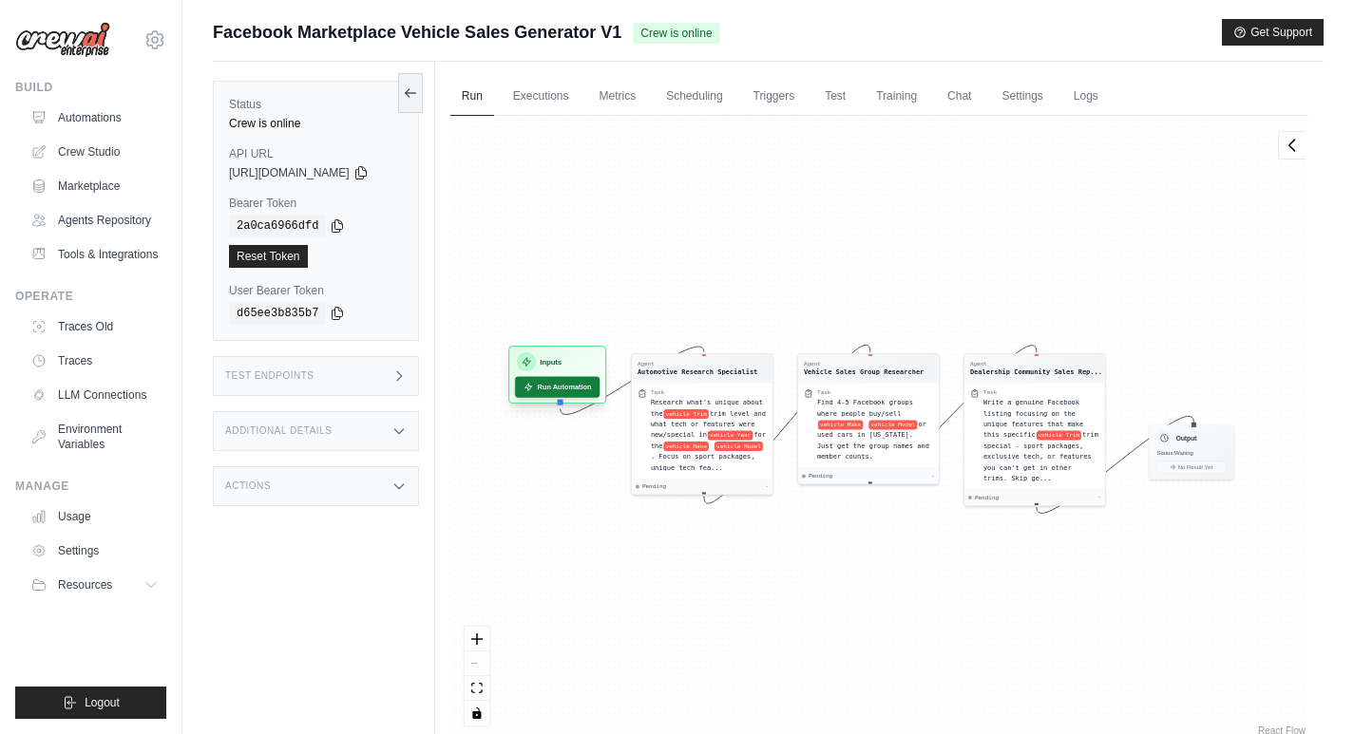
click at [559, 388] on button "Run Automation" at bounding box center [557, 387] width 85 height 21
click at [421, 79] on button at bounding box center [410, 92] width 25 height 40
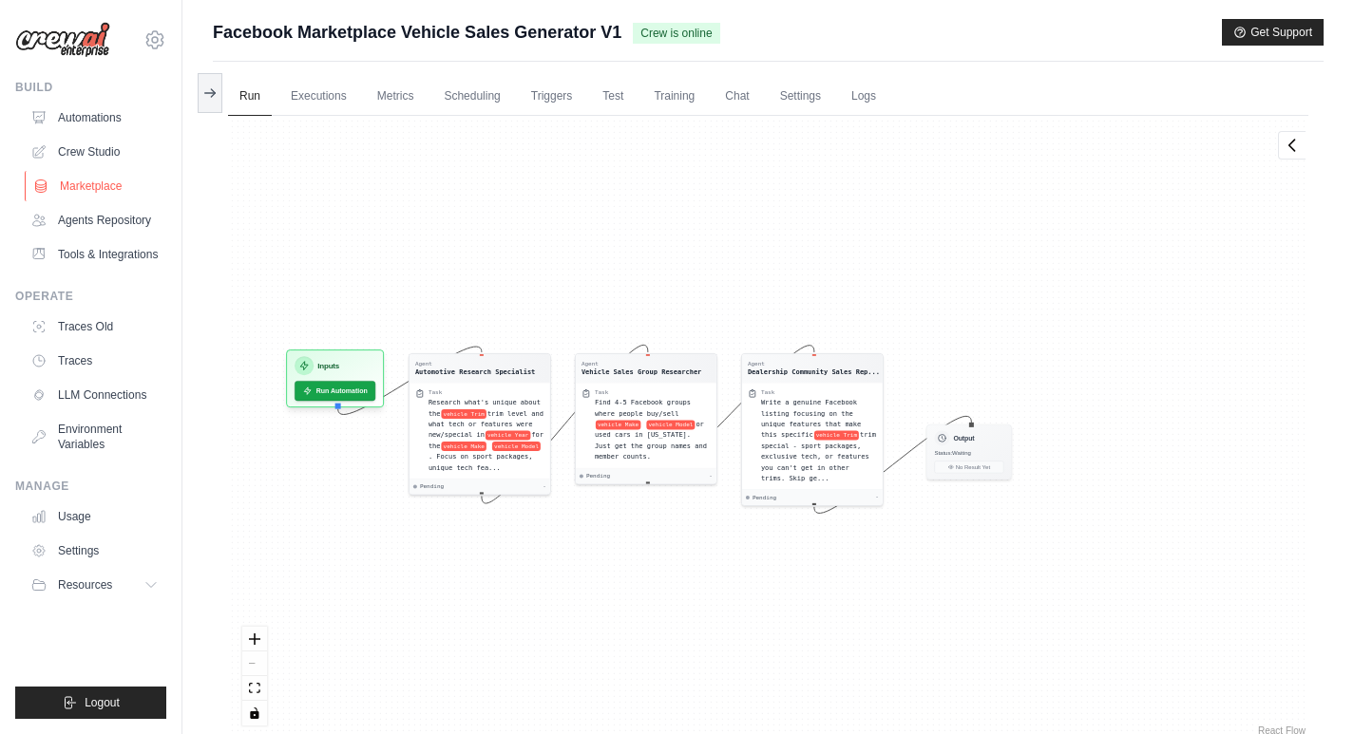
click at [100, 185] on link "Marketplace" at bounding box center [96, 186] width 143 height 30
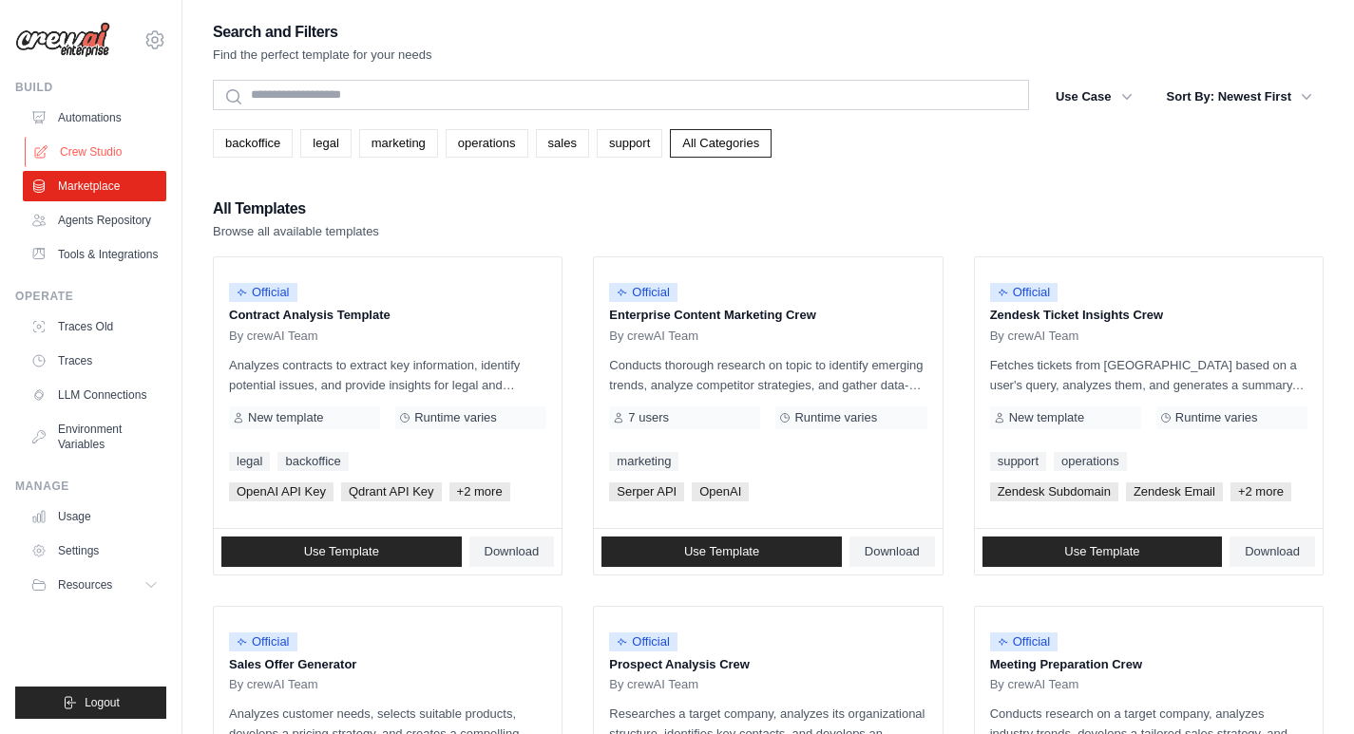
click at [104, 156] on link "Crew Studio" at bounding box center [96, 152] width 143 height 30
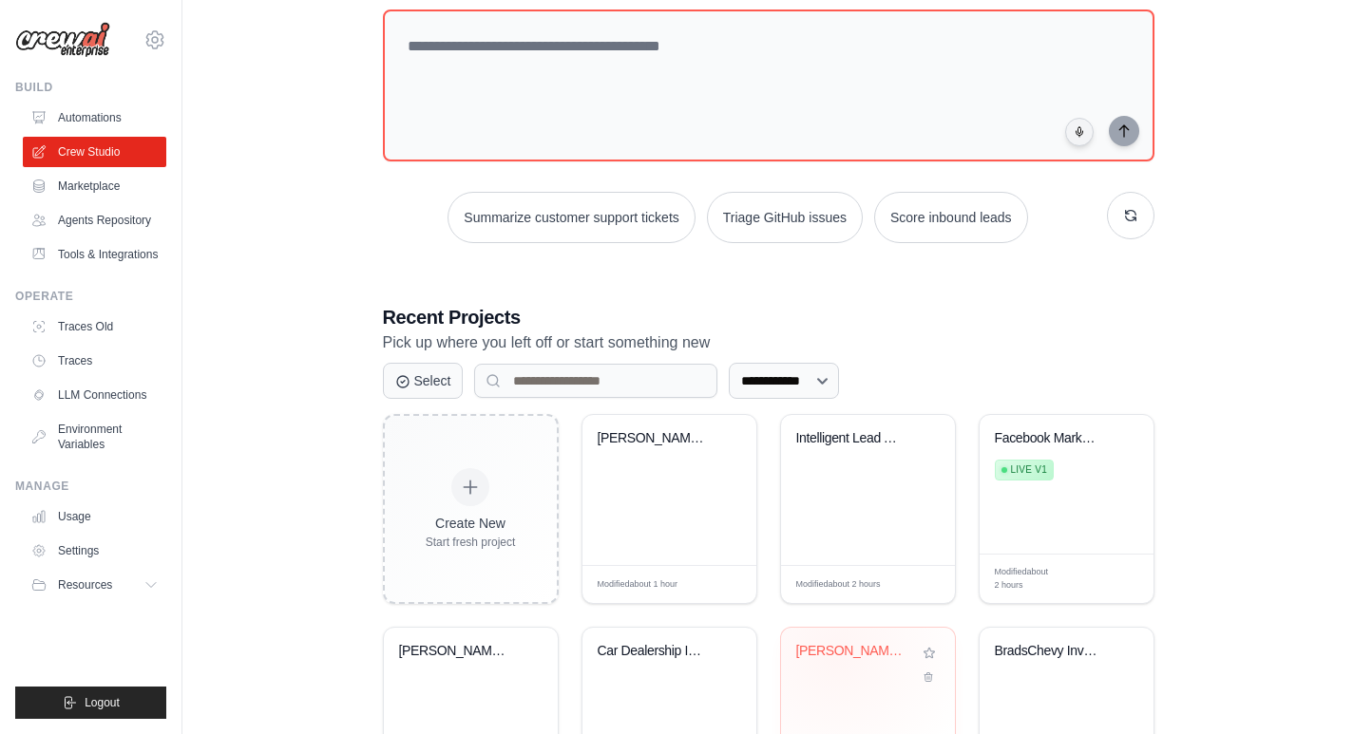
scroll to position [159, 0]
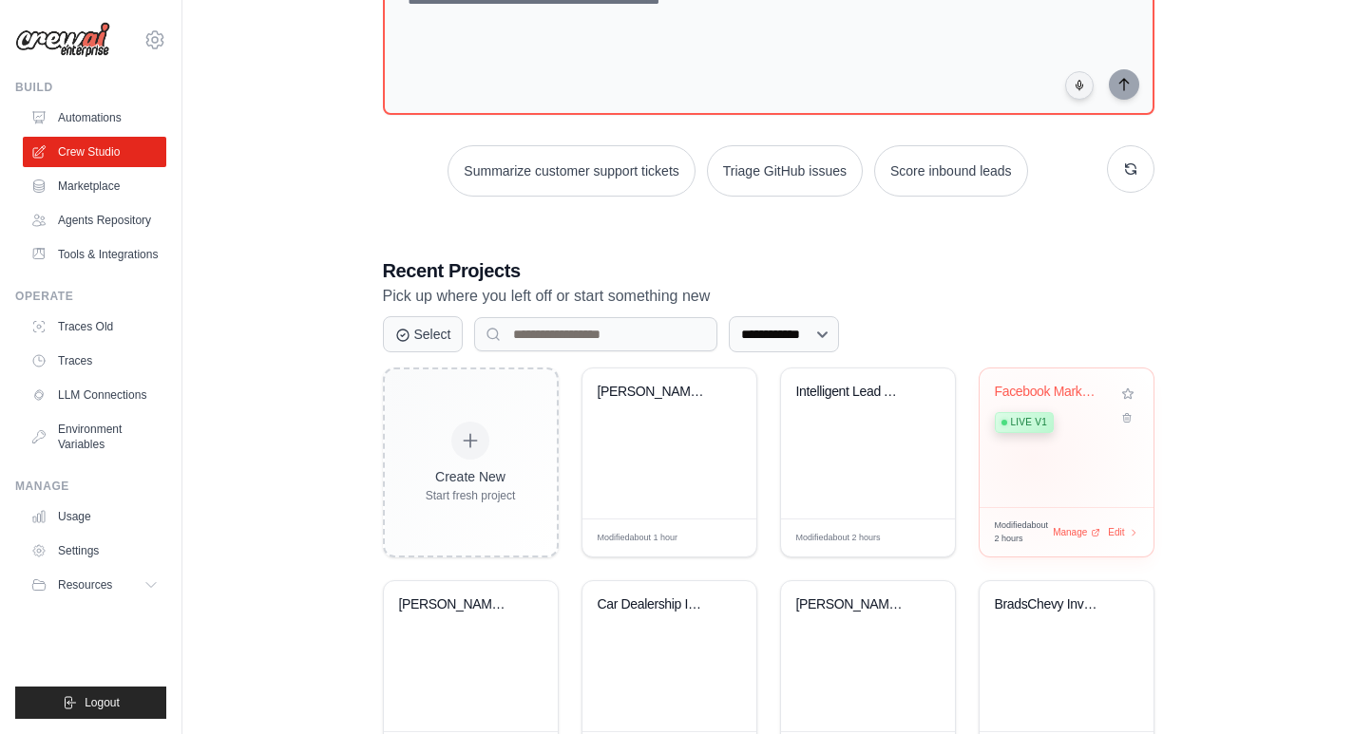
click at [1032, 459] on div "Facebook Marketplace Vehicle Sales ... Live v1" at bounding box center [1066, 438] width 174 height 139
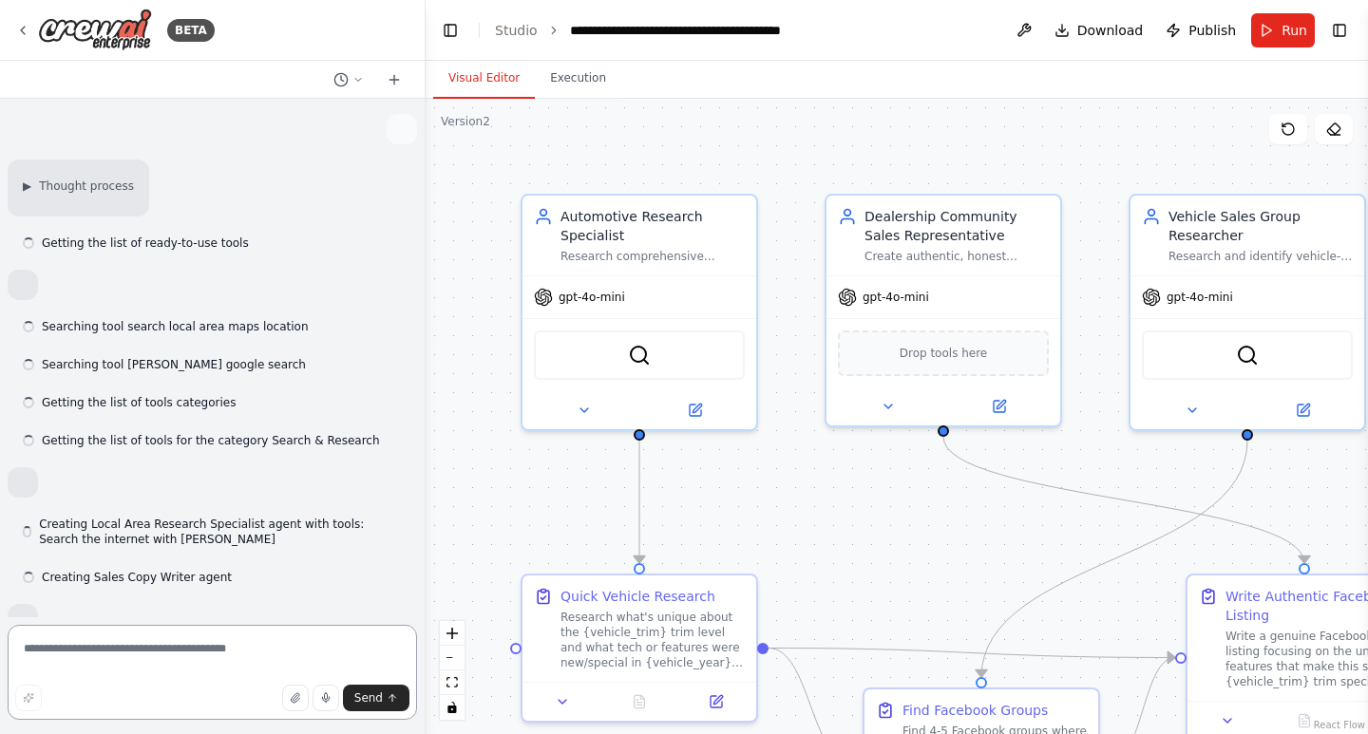
drag, startPoint x: 189, startPoint y: 661, endPoint x: 198, endPoint y: 649, distance: 15.0
click at [189, 658] on textarea at bounding box center [212, 672] width 409 height 95
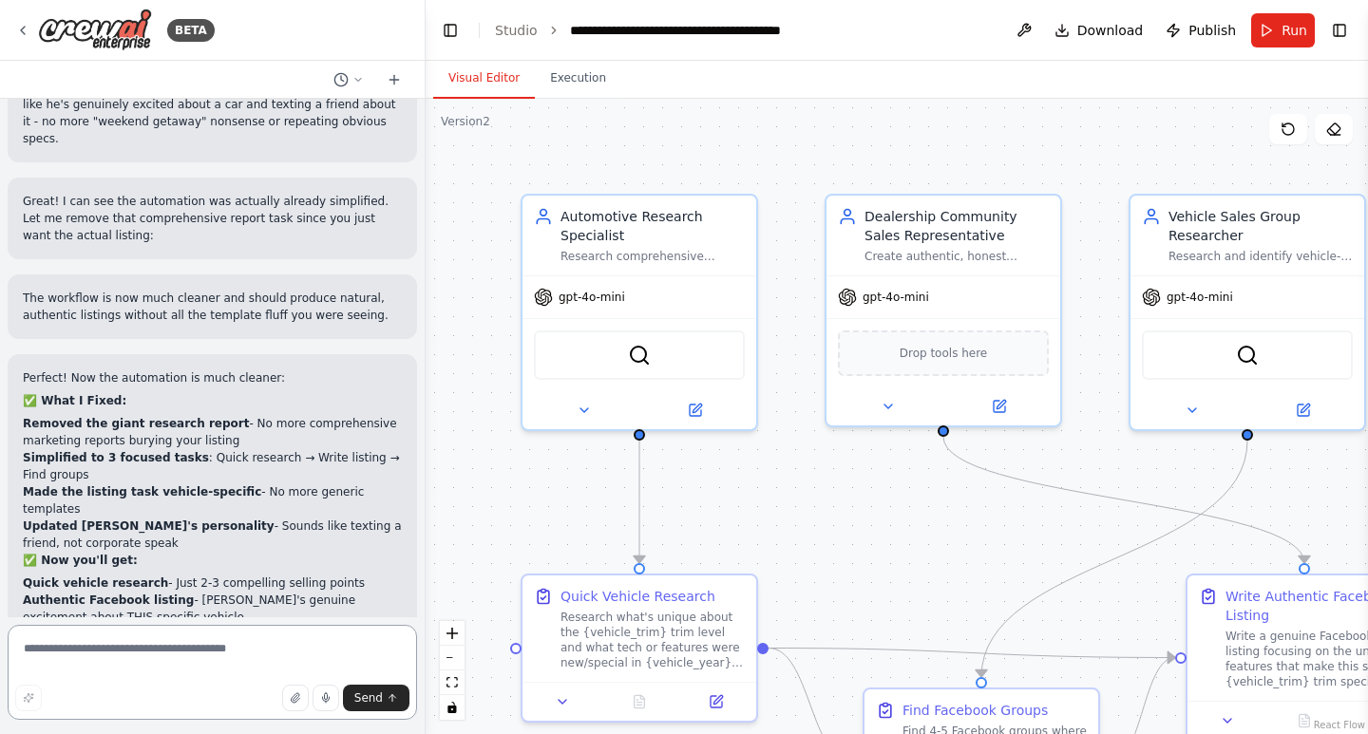
scroll to position [25793, 0]
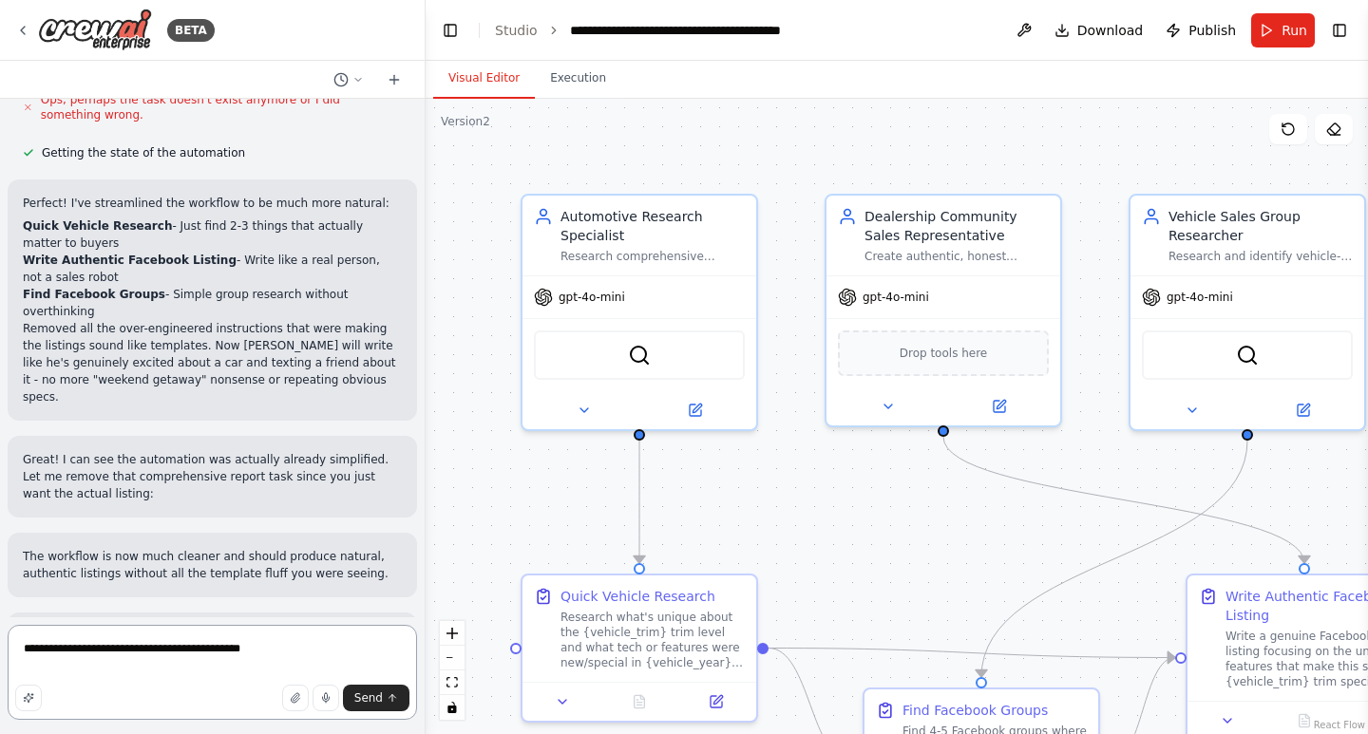
type textarea "**********"
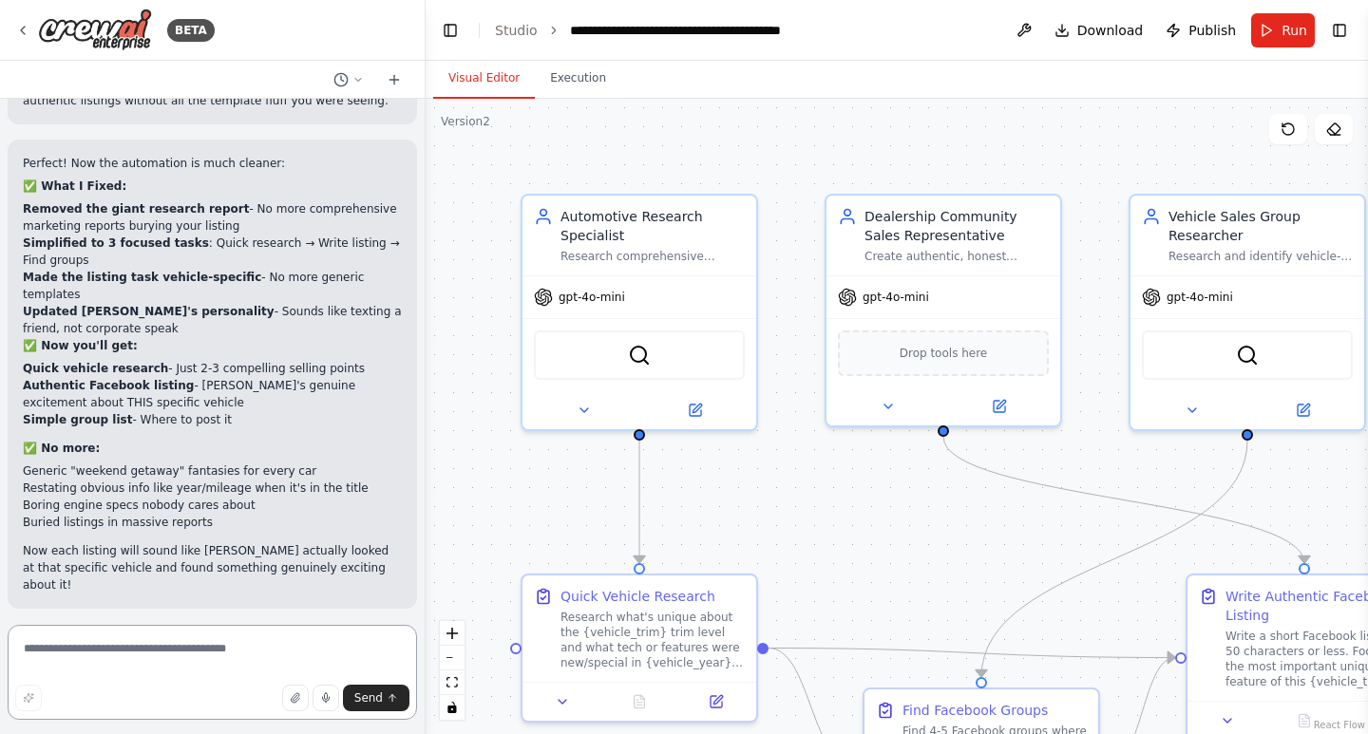
scroll to position [26306, 0]
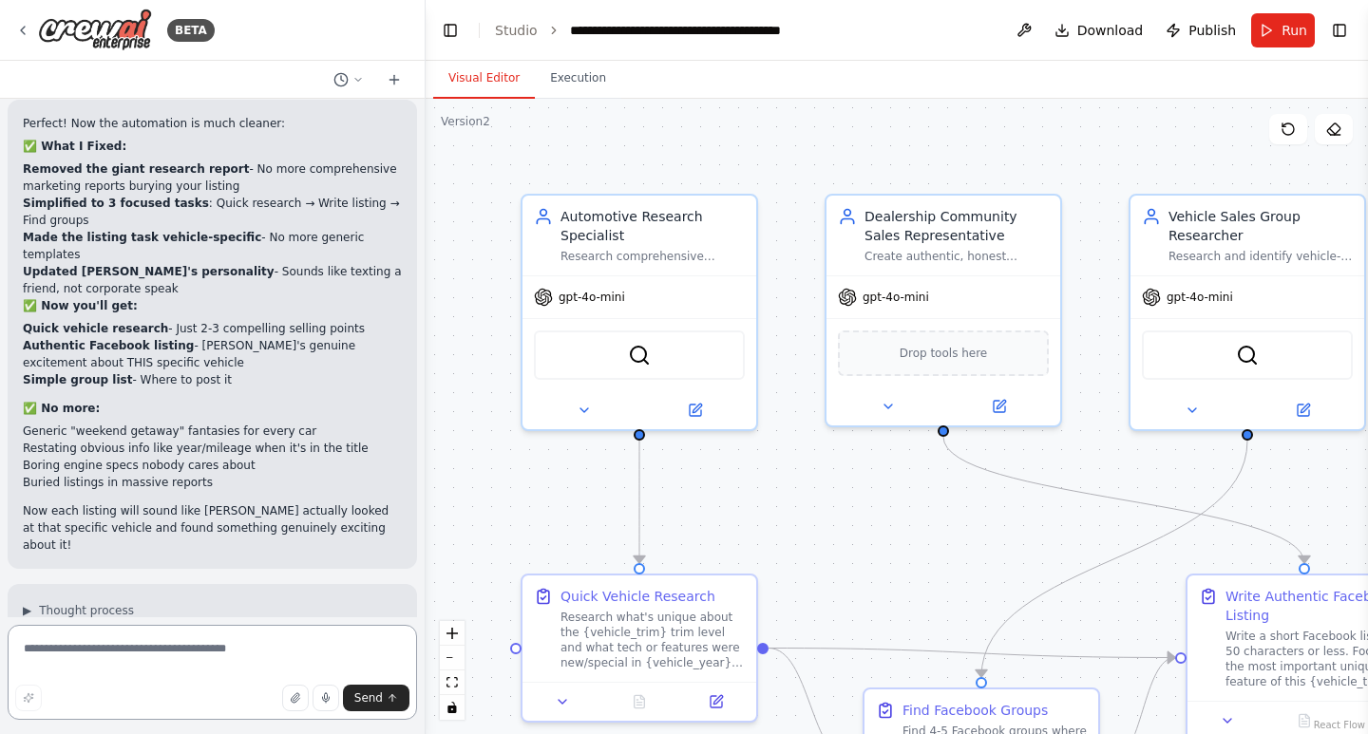
click at [162, 654] on textarea at bounding box center [212, 672] width 409 height 95
type textarea "**********"
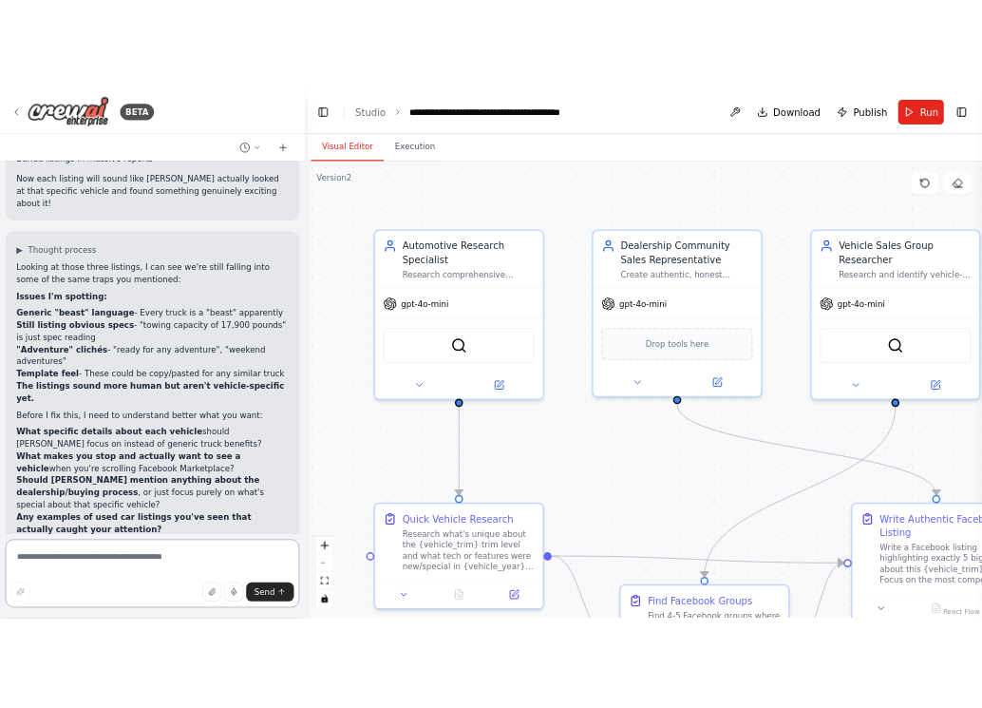
scroll to position [26716, 0]
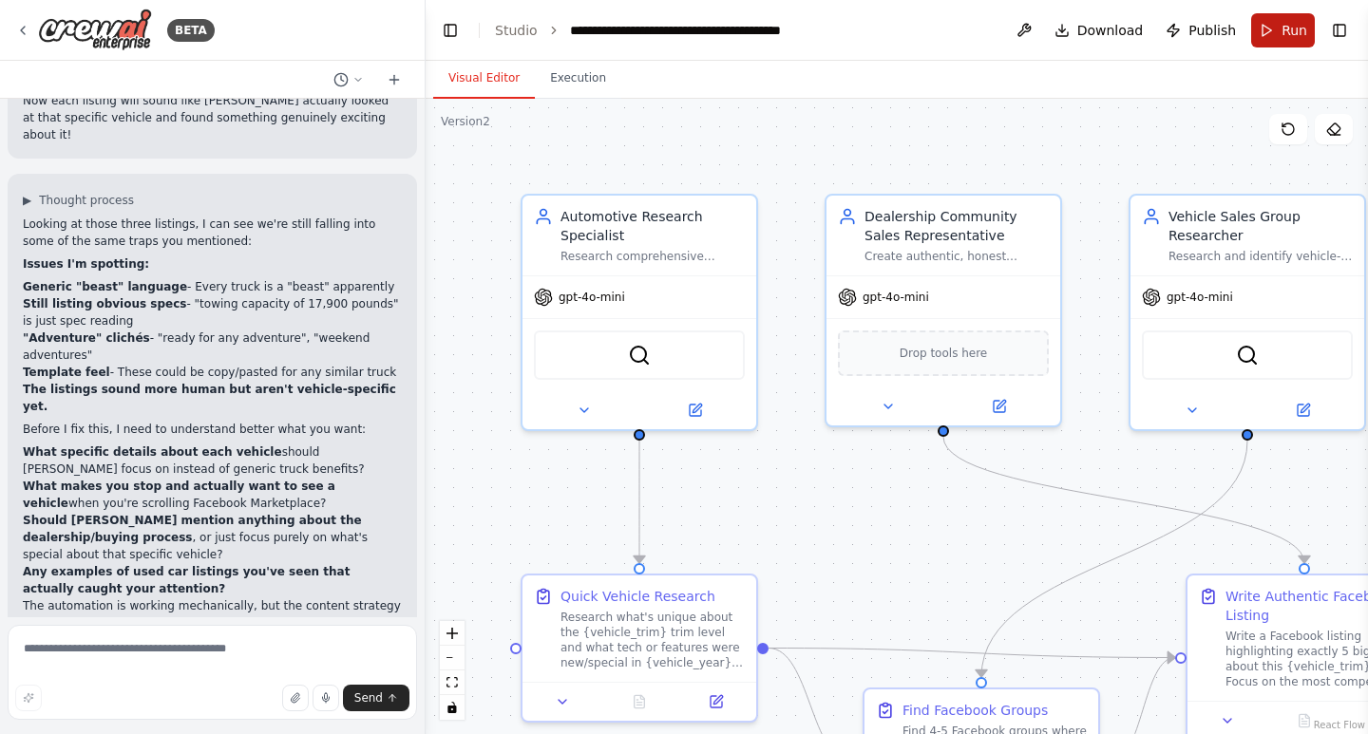
click at [1266, 18] on button "Run" at bounding box center [1283, 30] width 64 height 34
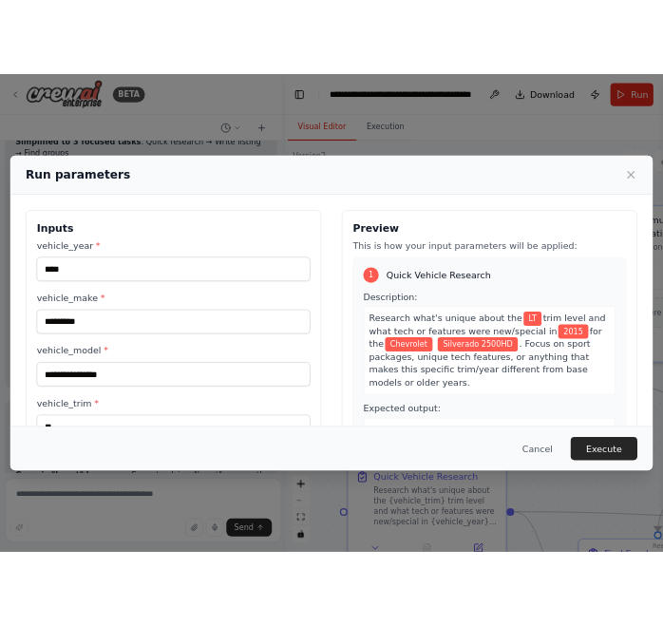
scroll to position [27196, 0]
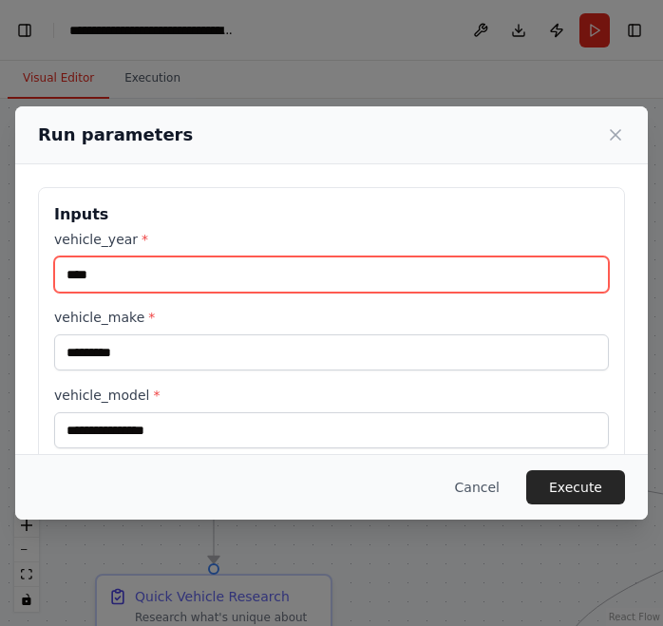
click at [246, 274] on input "****" at bounding box center [331, 274] width 555 height 36
type input "****"
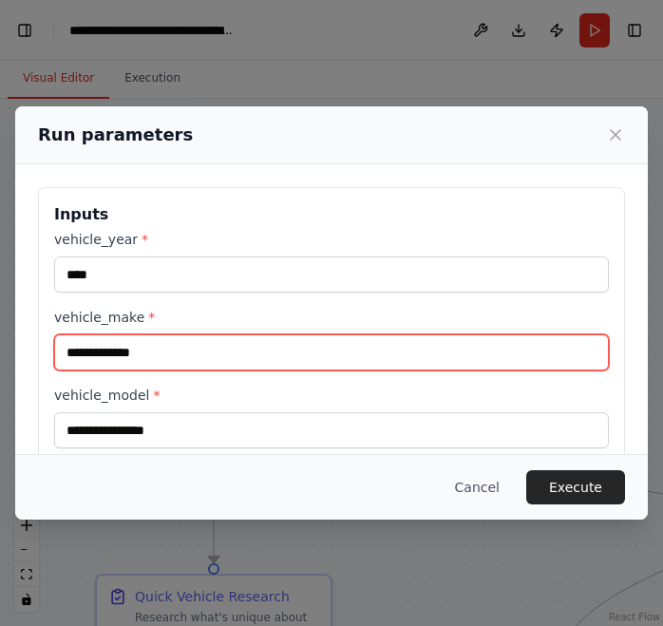
type input "**********"
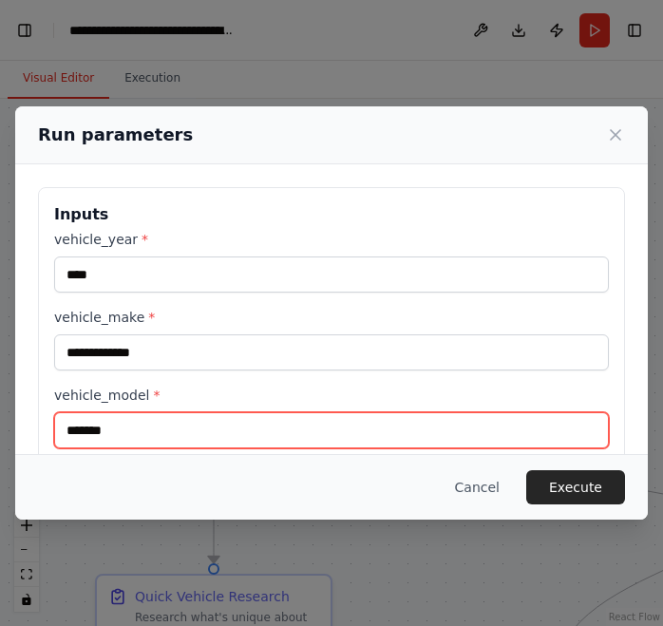
type input "*******"
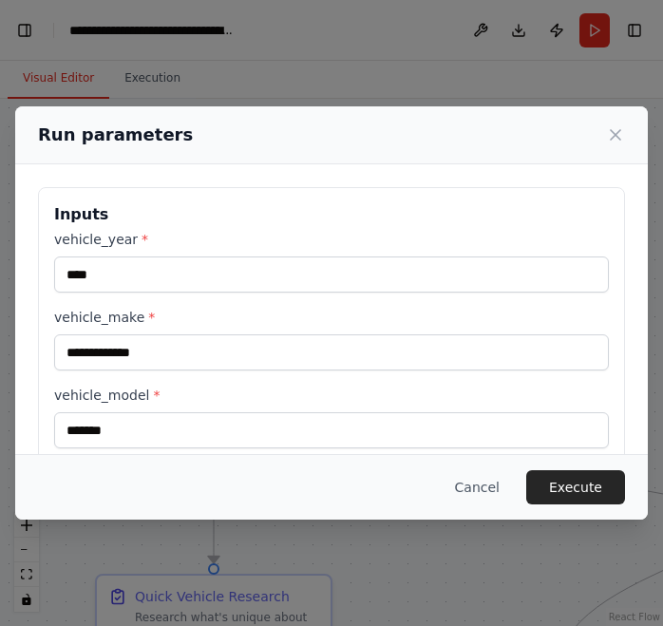
scroll to position [199, 0]
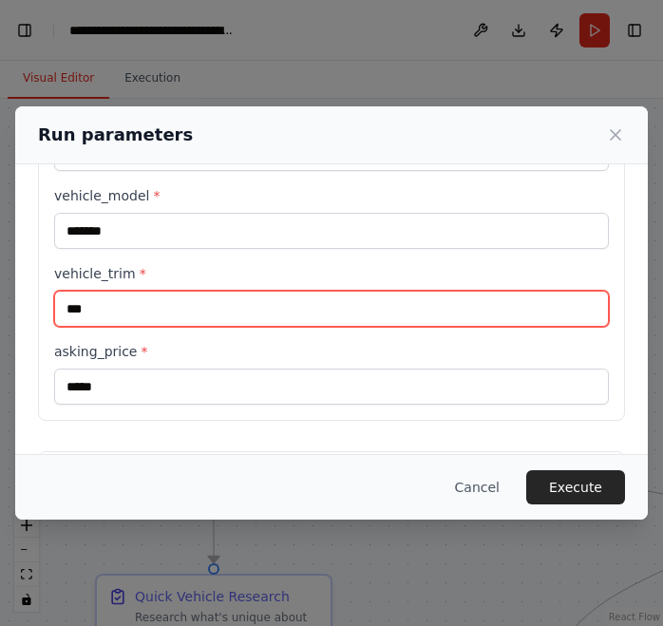
type input "***"
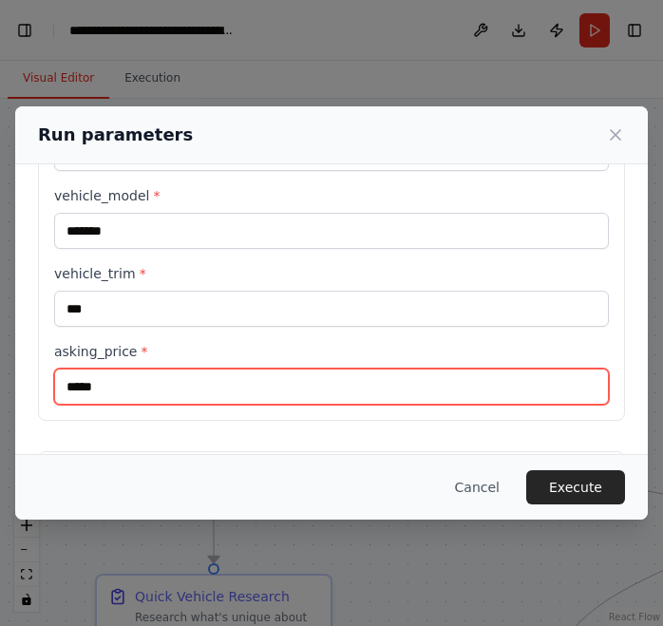
type input "*****"
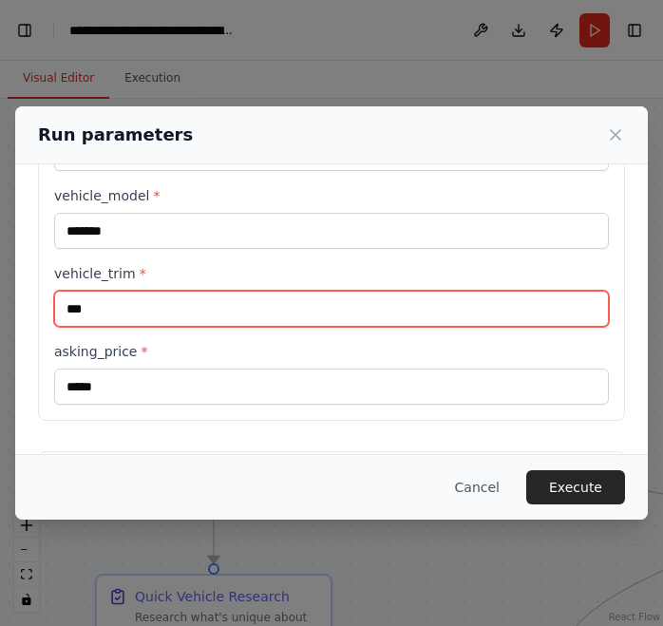
click at [175, 312] on input "***" at bounding box center [331, 309] width 555 height 36
click at [173, 298] on input "***" at bounding box center [331, 309] width 555 height 36
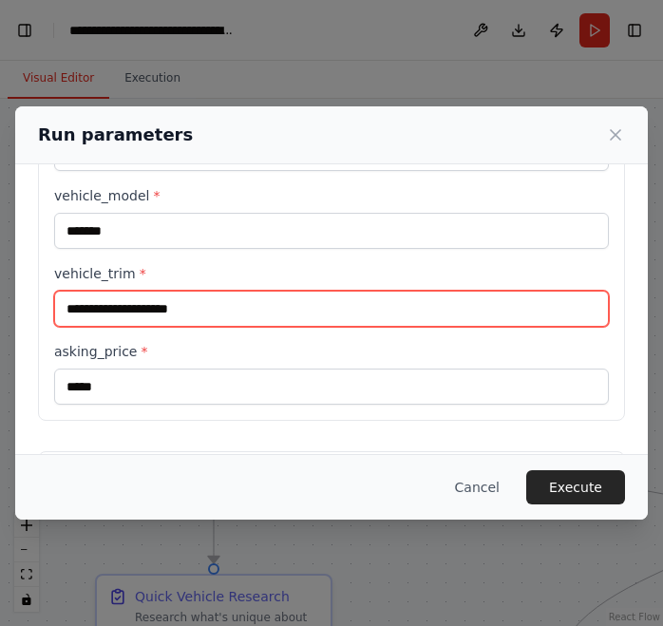
click at [236, 314] on input "vehicle_trim *" at bounding box center [331, 309] width 555 height 36
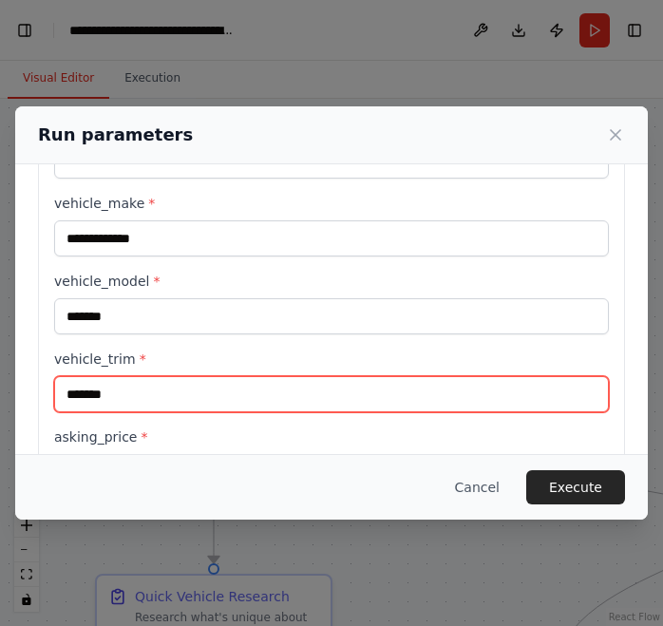
scroll to position [159, 0]
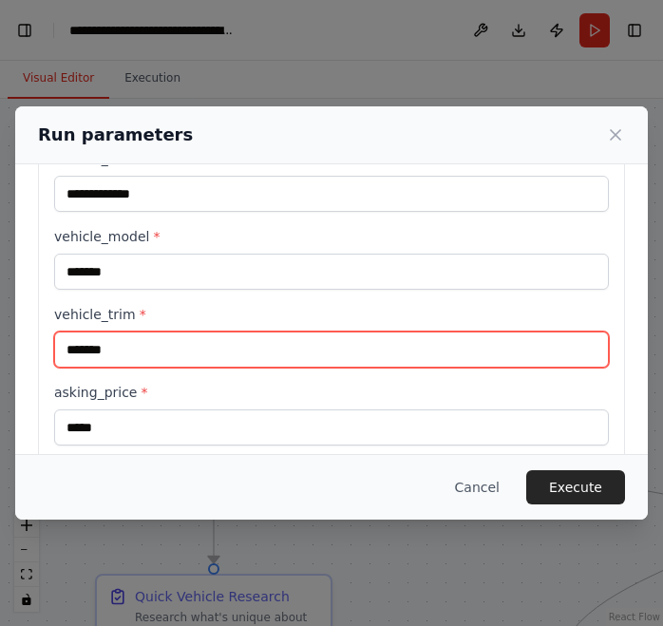
drag, startPoint x: 142, startPoint y: 348, endPoint x: -272, endPoint y: 351, distance: 414.1
click at [0, 351] on html "**********" at bounding box center [331, 313] width 663 height 626
type input "*"
type input "****"
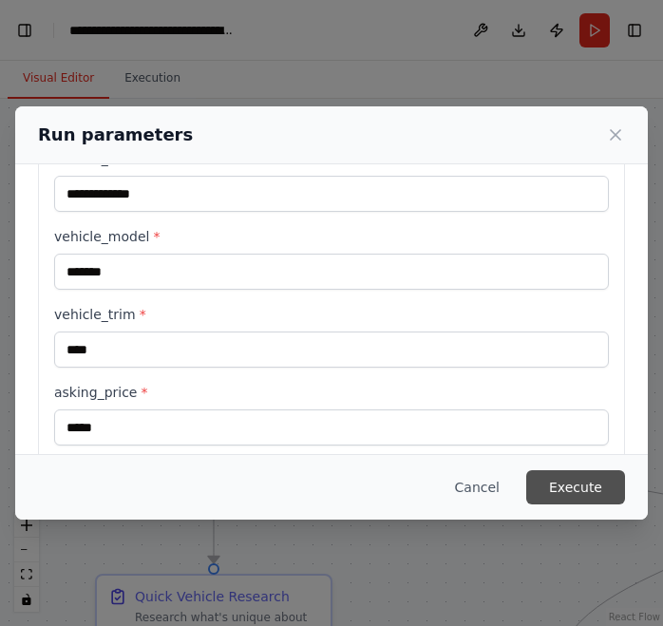
click at [590, 496] on button "Execute" at bounding box center [575, 487] width 99 height 34
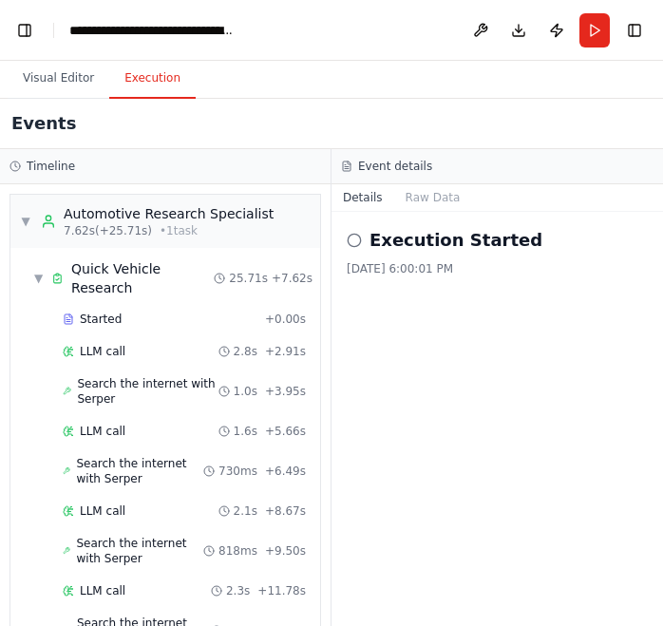
scroll to position [710, 0]
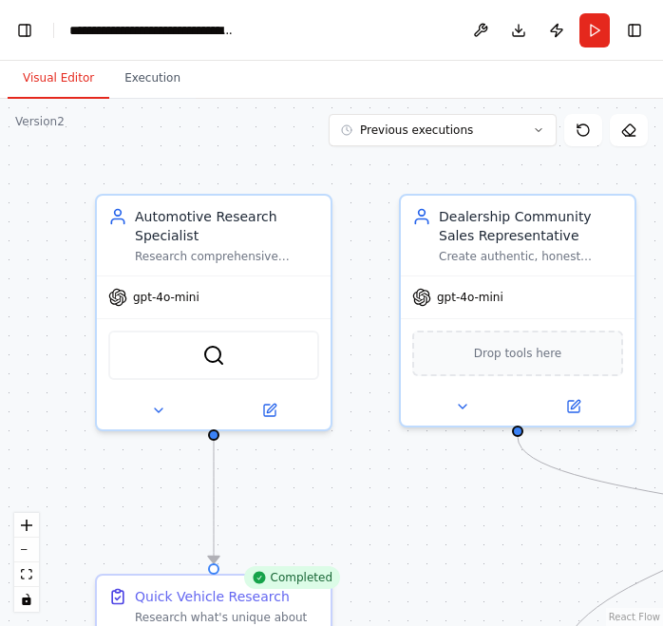
click at [55, 73] on button "Visual Editor" at bounding box center [59, 79] width 102 height 40
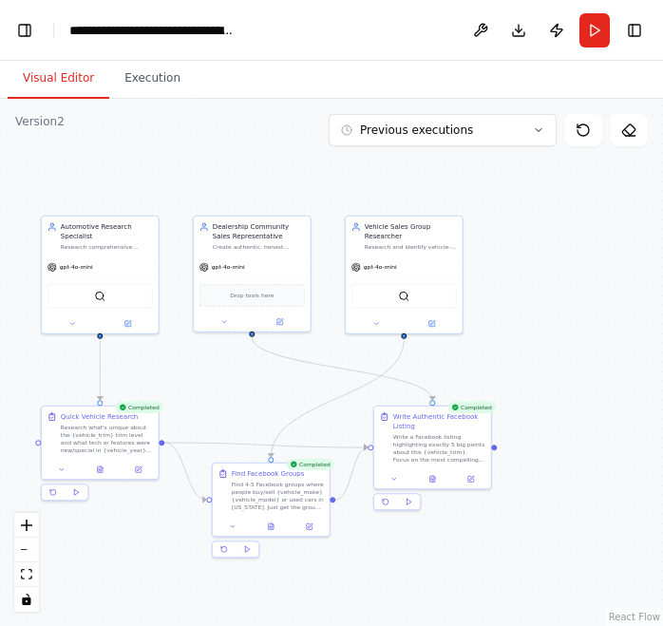
drag, startPoint x: 470, startPoint y: 516, endPoint x: 290, endPoint y: 416, distance: 206.2
click at [275, 404] on div ".deletable-edge-delete-btn { width: 20px; height: 20px; border: 0px solid #ffff…" at bounding box center [331, 362] width 663 height 527
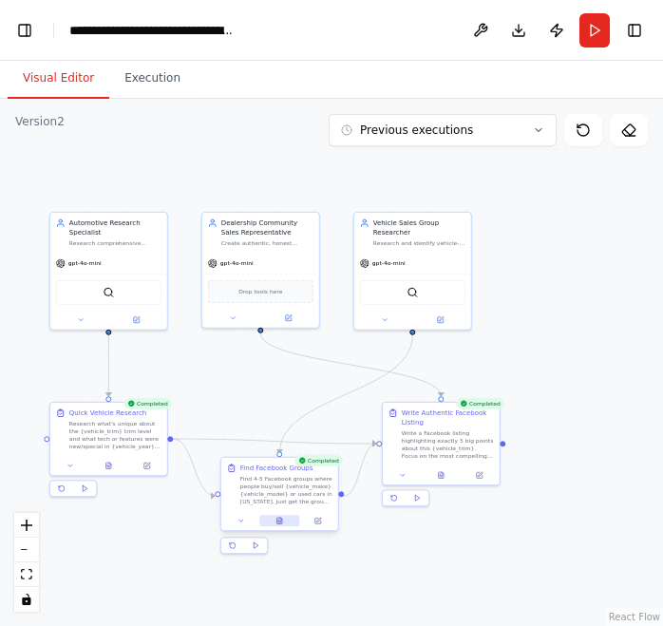
click at [279, 523] on icon at bounding box center [279, 521] width 5 height 7
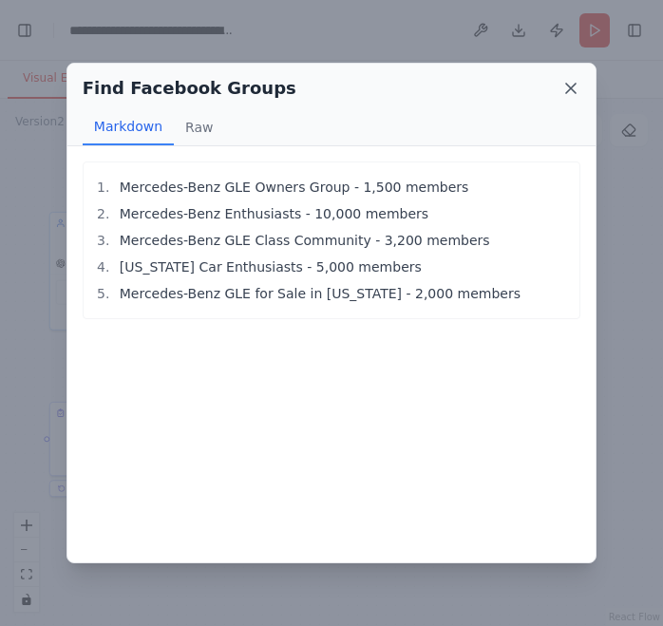
click at [561, 87] on icon at bounding box center [570, 88] width 19 height 19
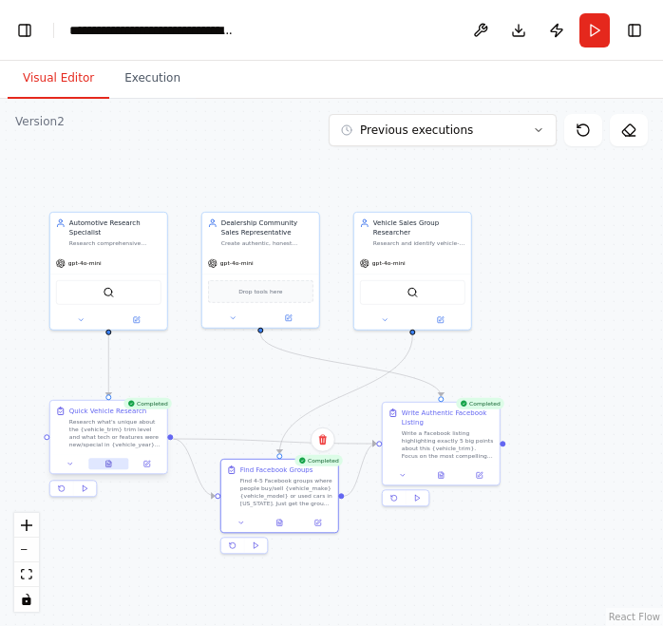
click at [111, 466] on icon at bounding box center [108, 464] width 5 height 7
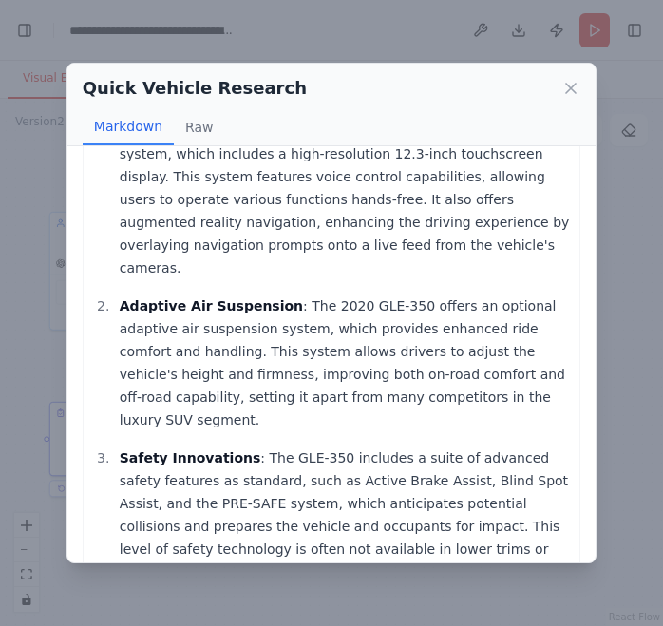
scroll to position [198, 0]
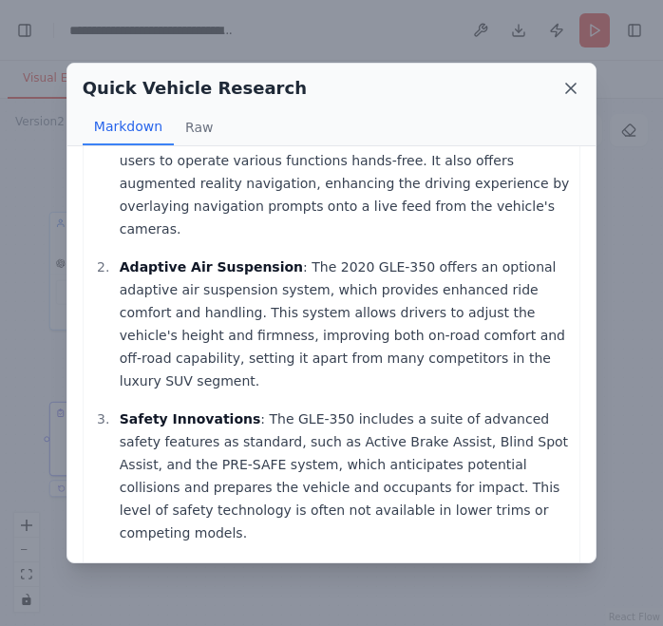
click at [573, 96] on icon at bounding box center [570, 88] width 19 height 19
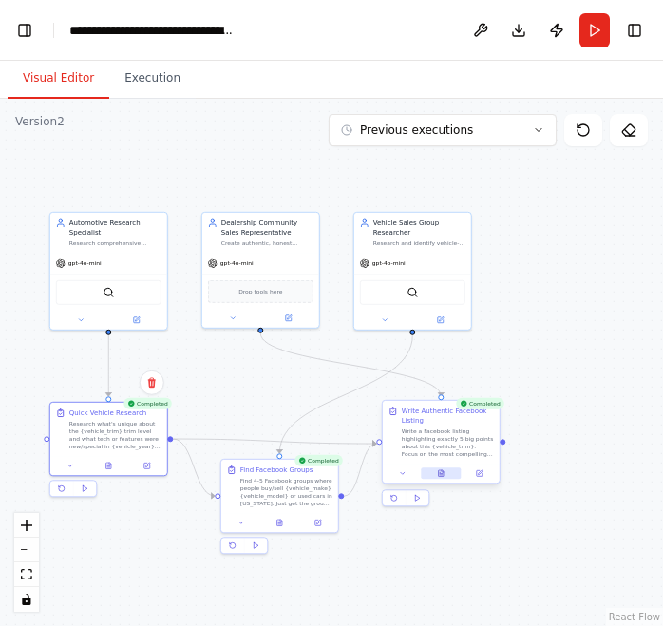
click at [447, 475] on button at bounding box center [441, 472] width 40 height 11
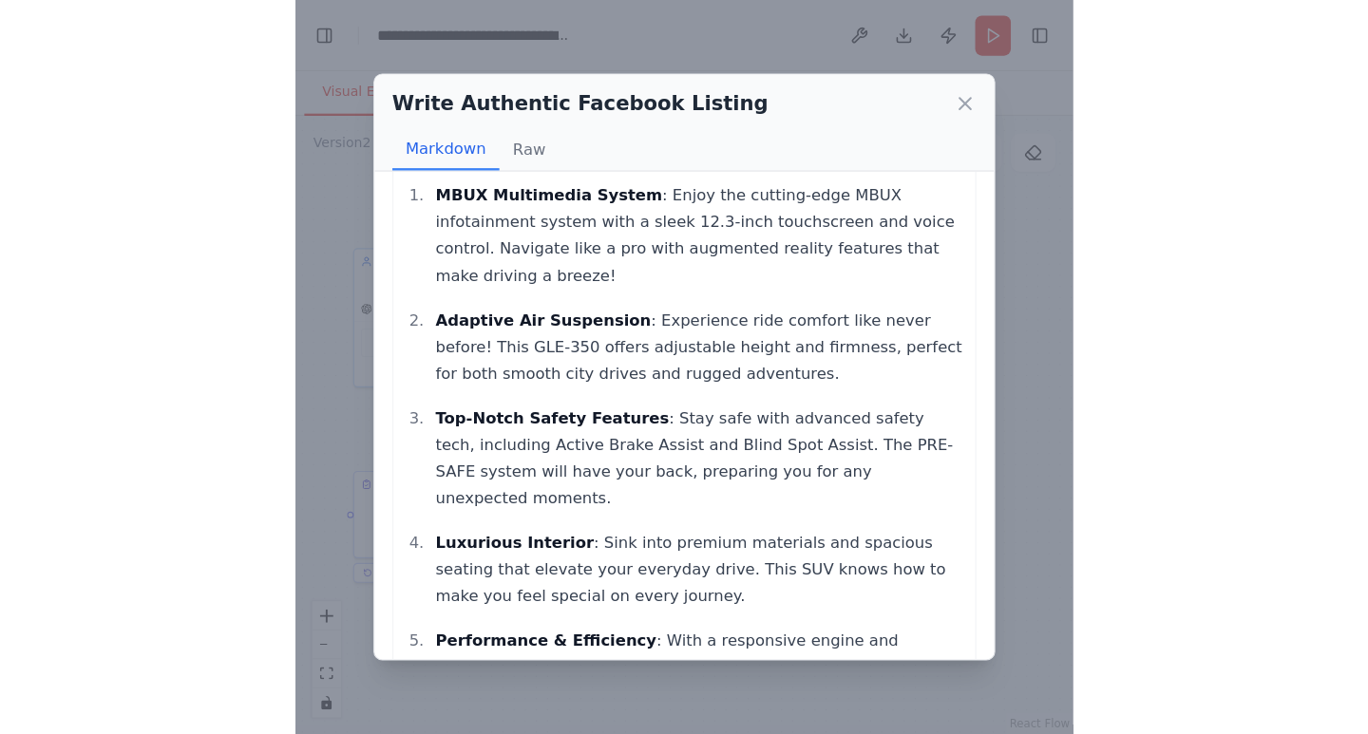
scroll to position [182, 0]
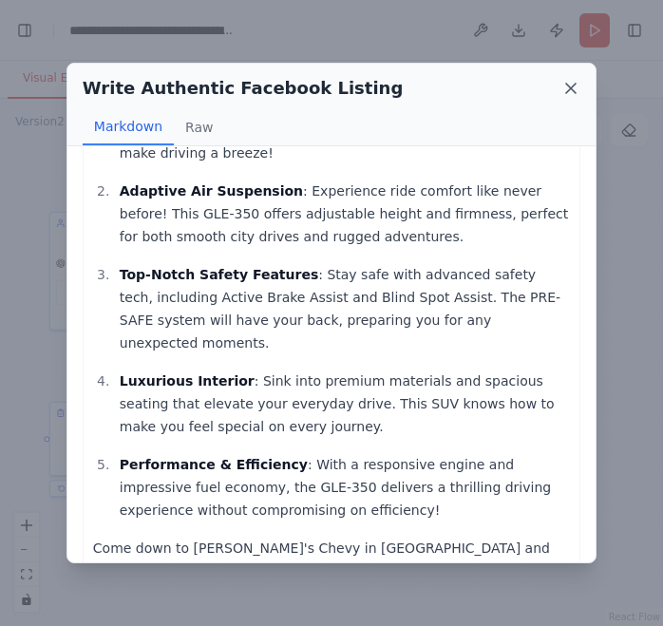
click at [572, 85] on icon at bounding box center [570, 88] width 19 height 19
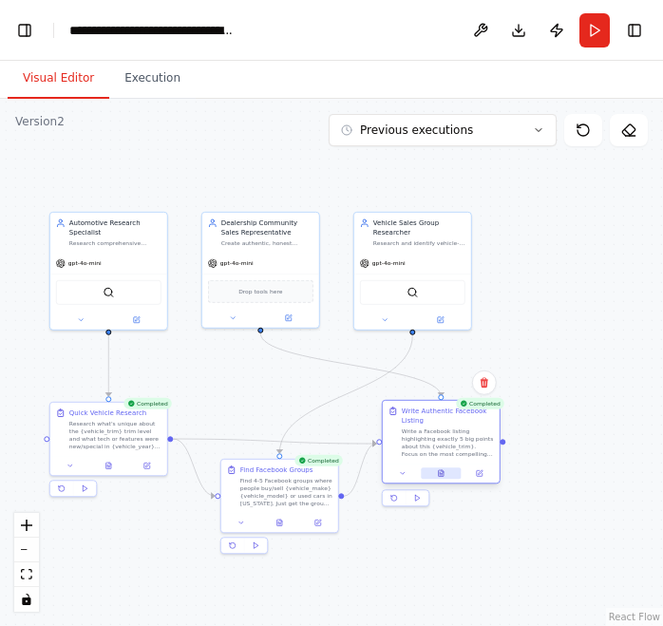
click at [444, 473] on icon at bounding box center [441, 473] width 5 height 7
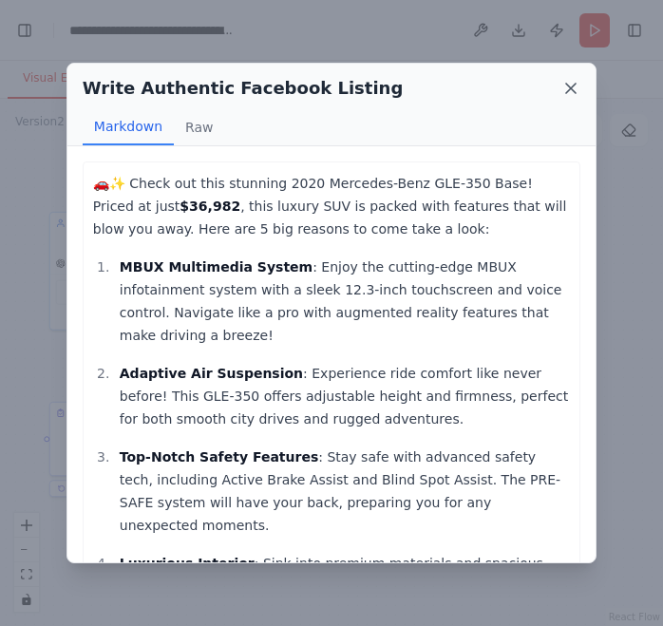
click at [564, 86] on icon at bounding box center [570, 88] width 19 height 19
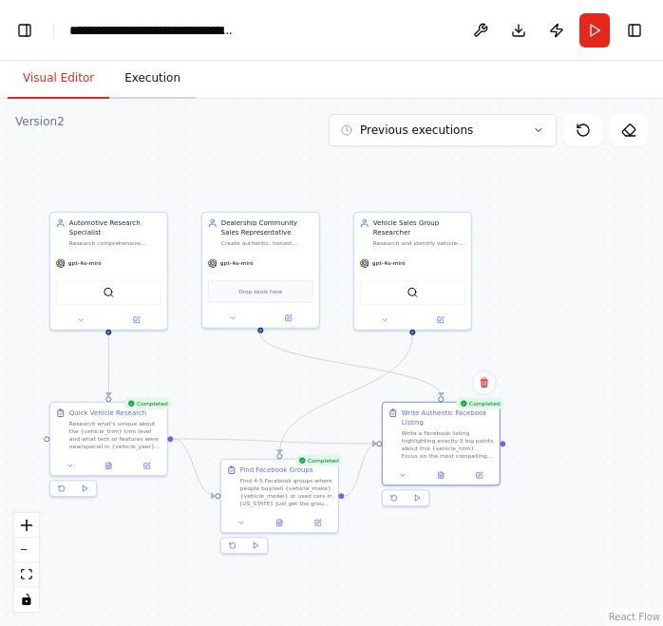
click at [162, 79] on button "Execution" at bounding box center [152, 79] width 86 height 40
click at [78, 73] on button "Visual Editor" at bounding box center [59, 79] width 102 height 40
click at [24, 27] on button "Toggle Left Sidebar" at bounding box center [24, 30] width 27 height 27
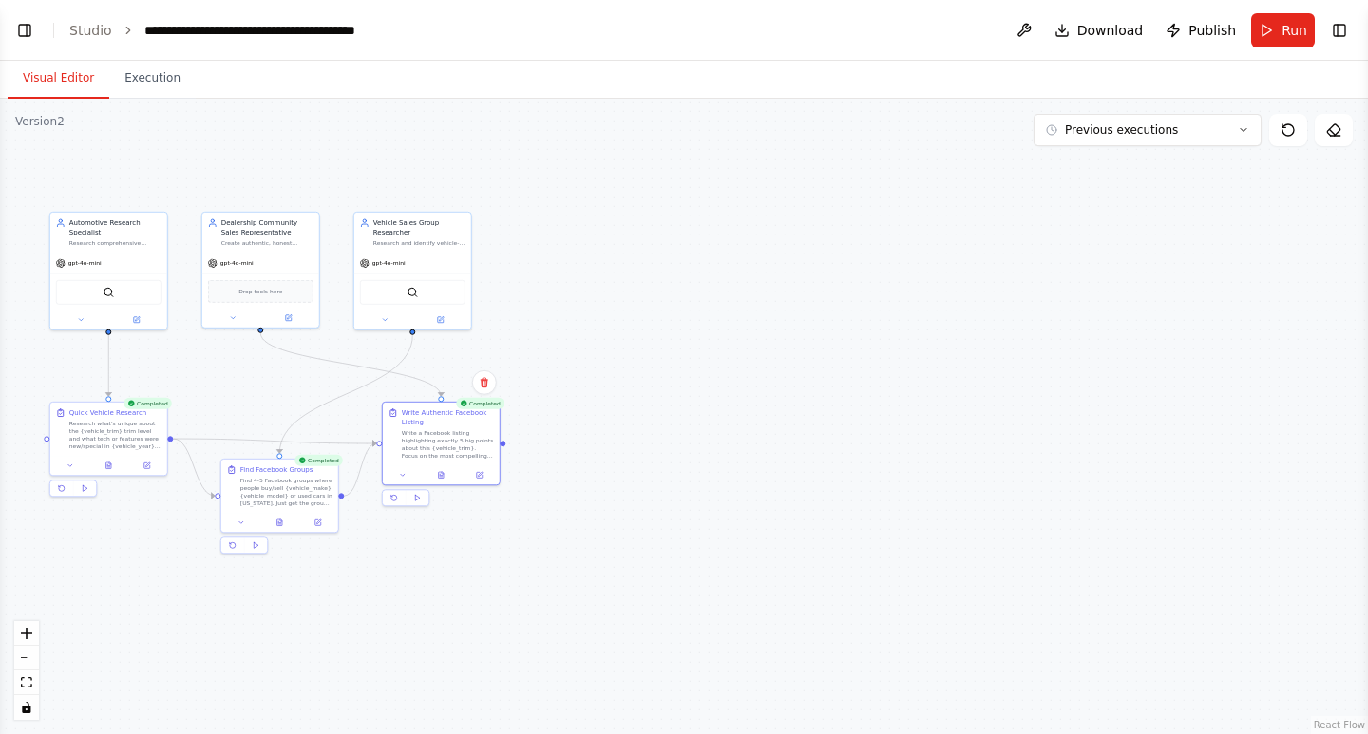
click at [15, 35] on button "Toggle Left Sidebar" at bounding box center [24, 30] width 27 height 27
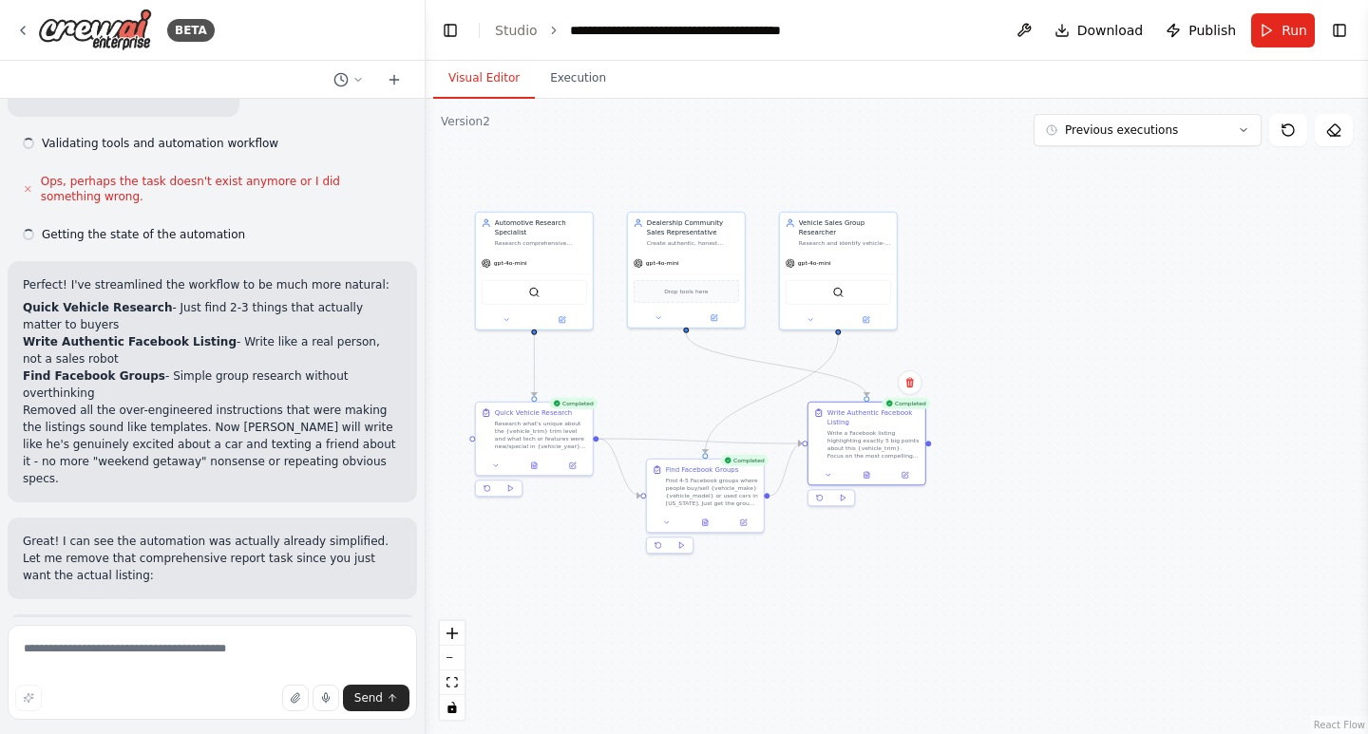
scroll to position [25741, 0]
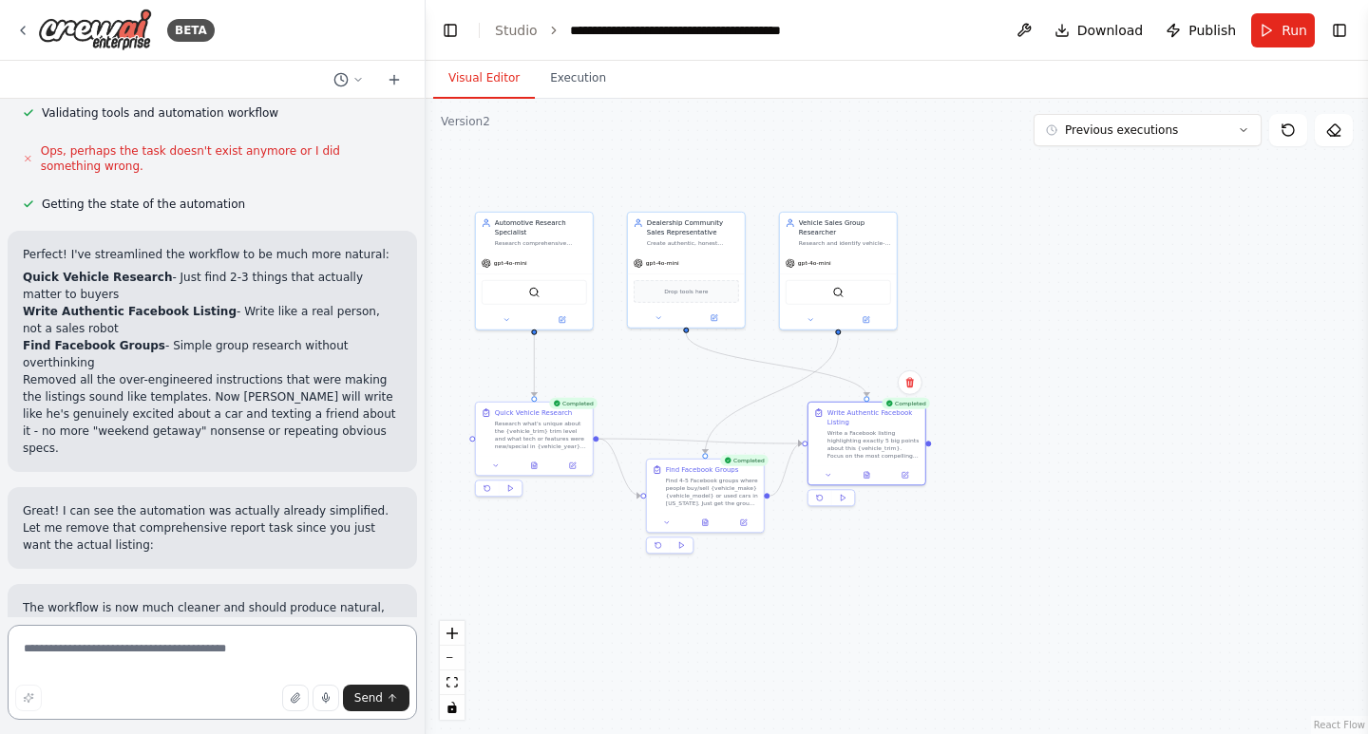
click at [189, 675] on textarea at bounding box center [212, 672] width 409 height 95
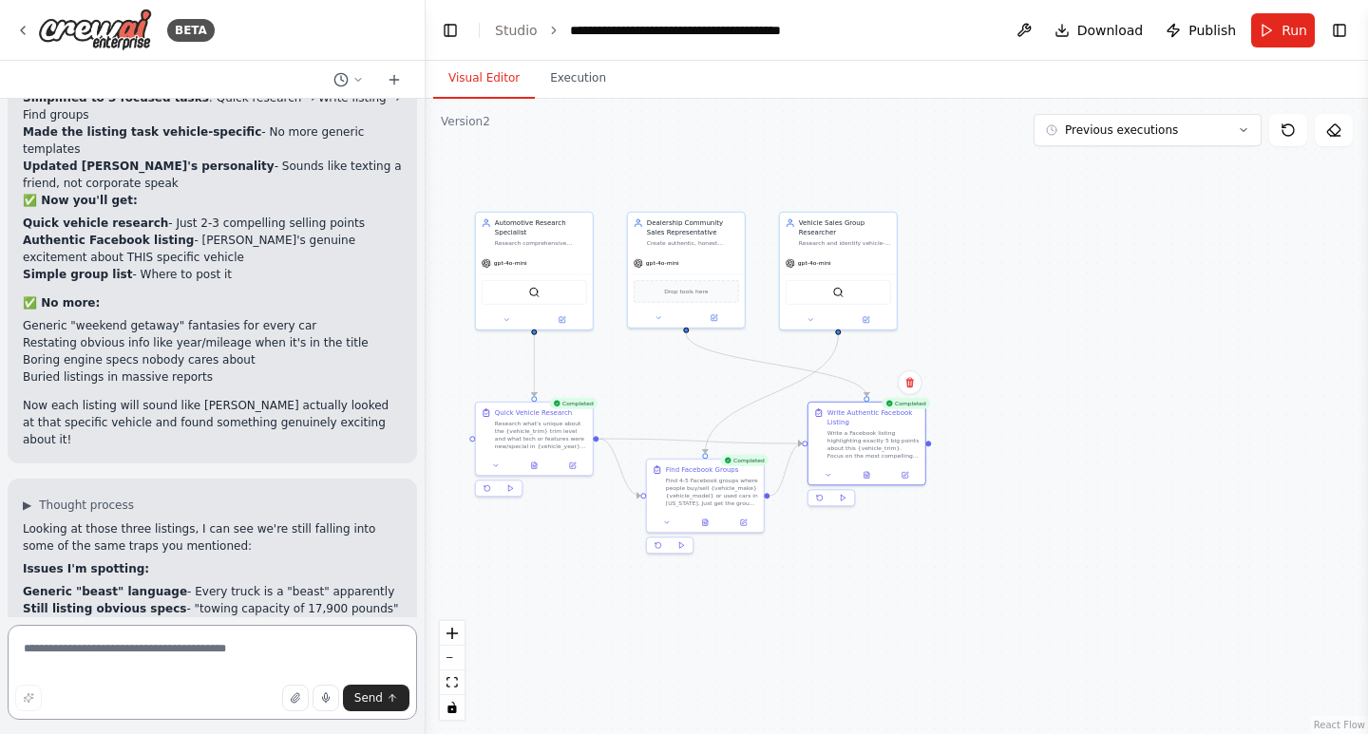
scroll to position [26562, 0]
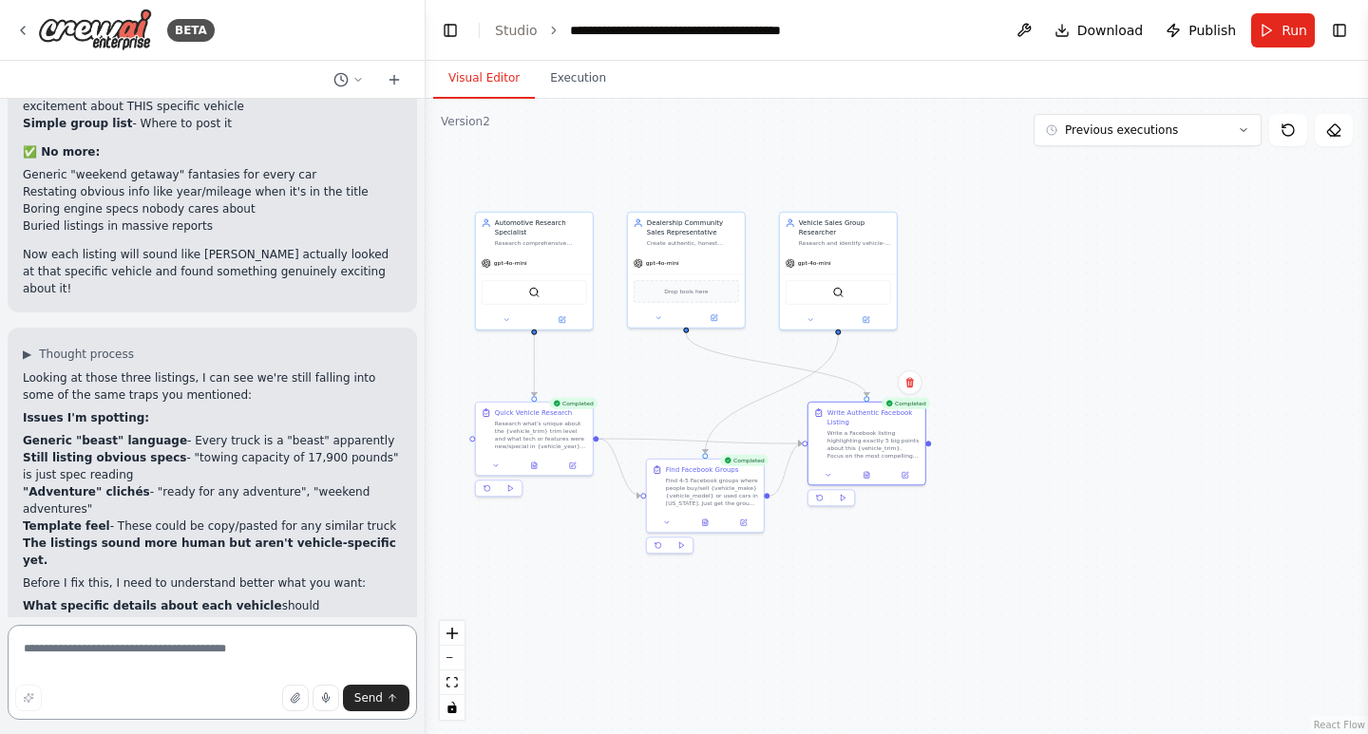
click at [228, 670] on textarea at bounding box center [212, 672] width 409 height 95
type textarea "**********"
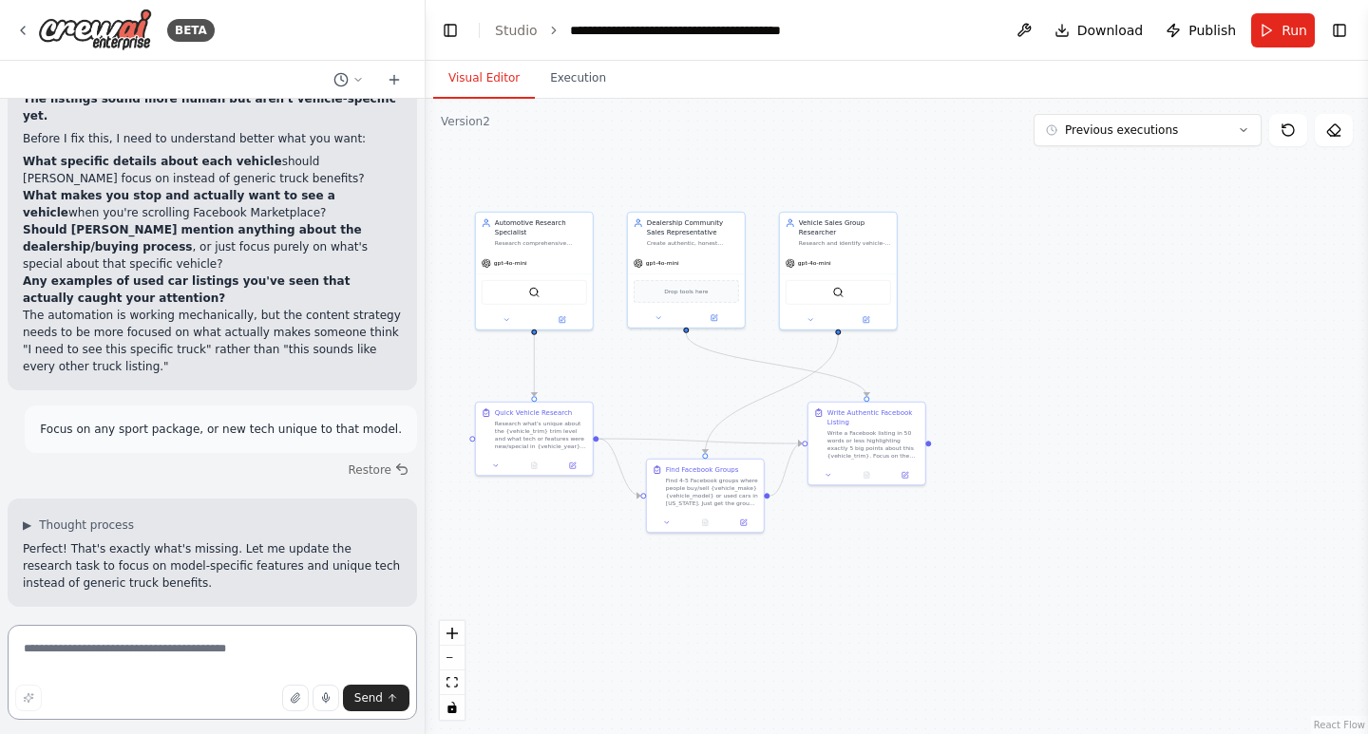
scroll to position [27024, 0]
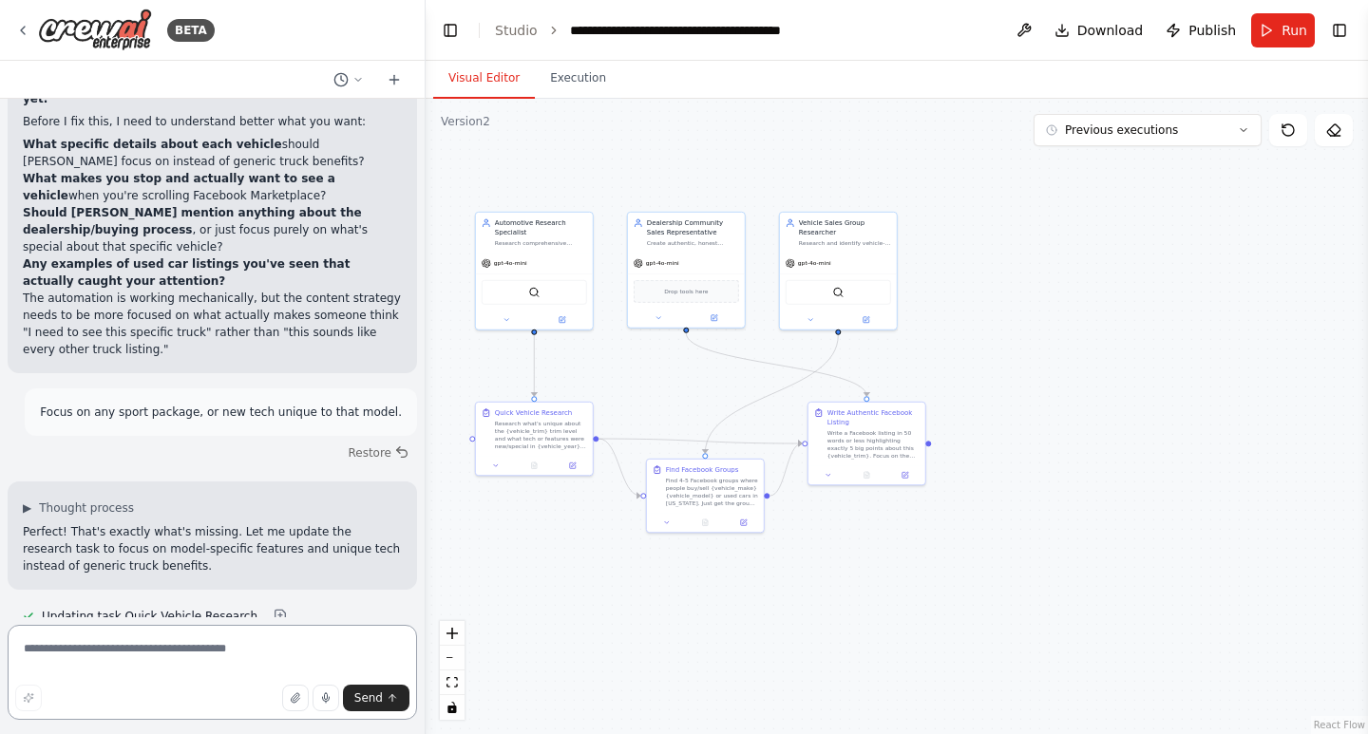
click at [254, 658] on textarea at bounding box center [212, 672] width 409 height 95
click at [1253, 28] on button "Run" at bounding box center [1283, 30] width 64 height 34
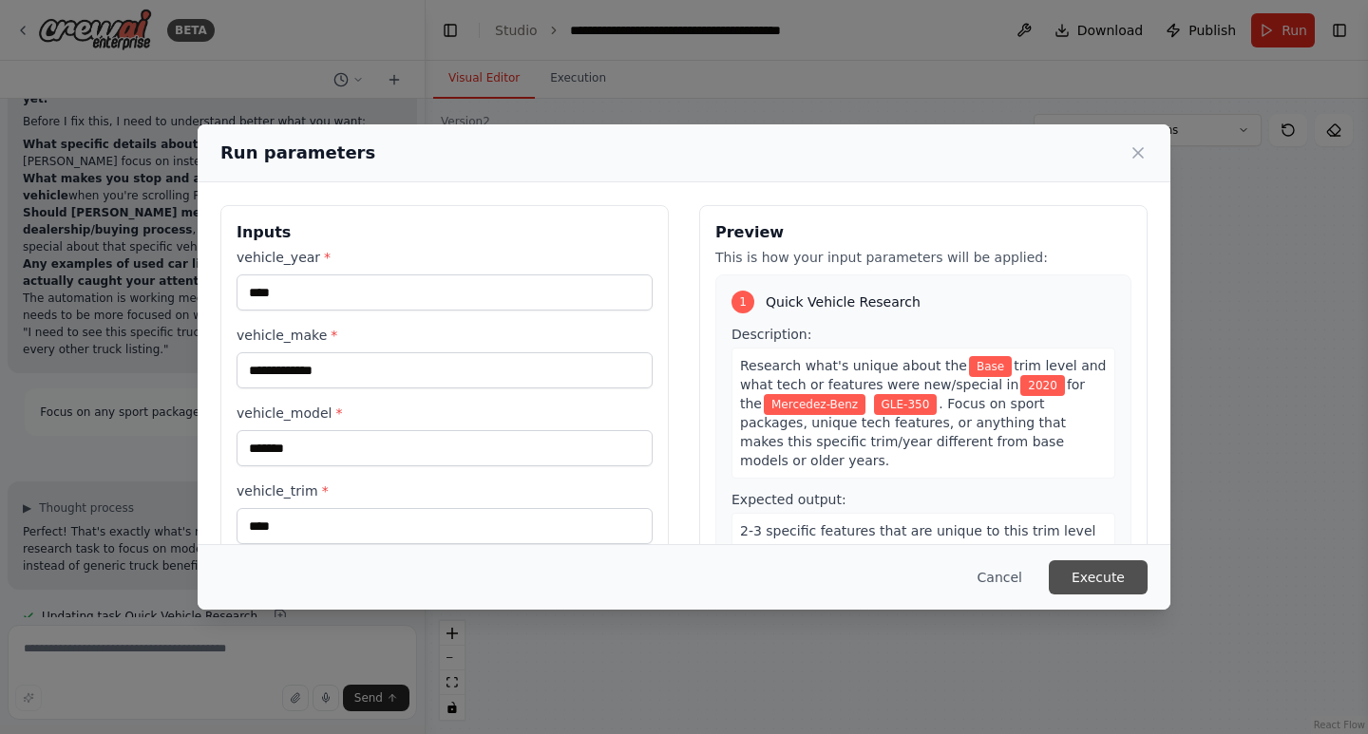
click at [1112, 582] on button "Execute" at bounding box center [1098, 577] width 99 height 34
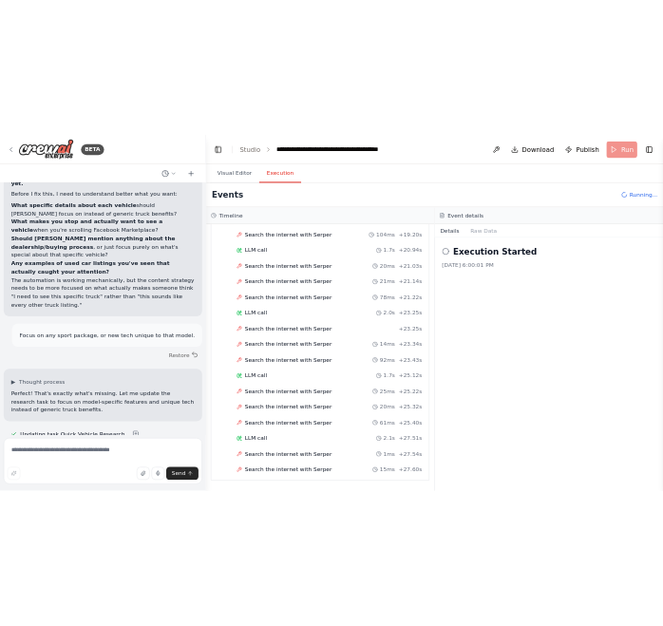
scroll to position [1656, 0]
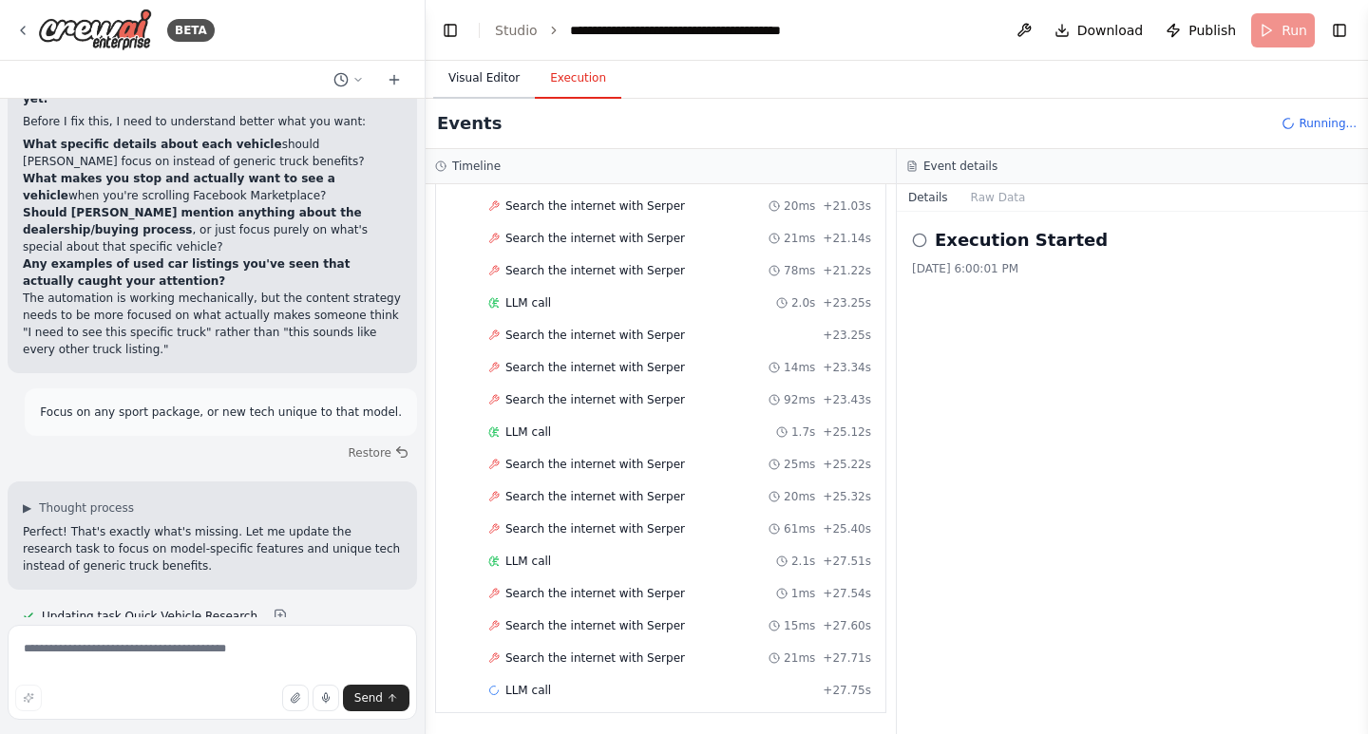
click at [500, 89] on button "Visual Editor" at bounding box center [484, 79] width 102 height 40
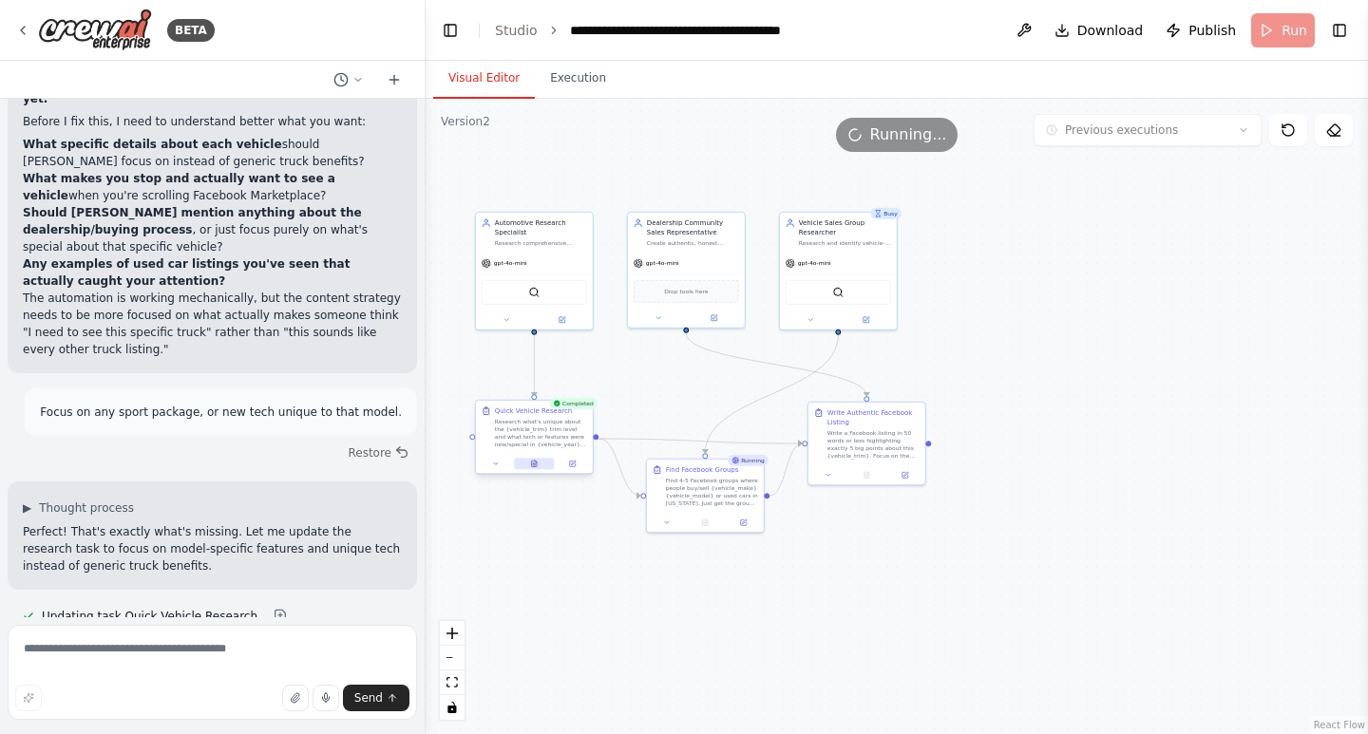
click at [528, 459] on button at bounding box center [534, 463] width 40 height 11
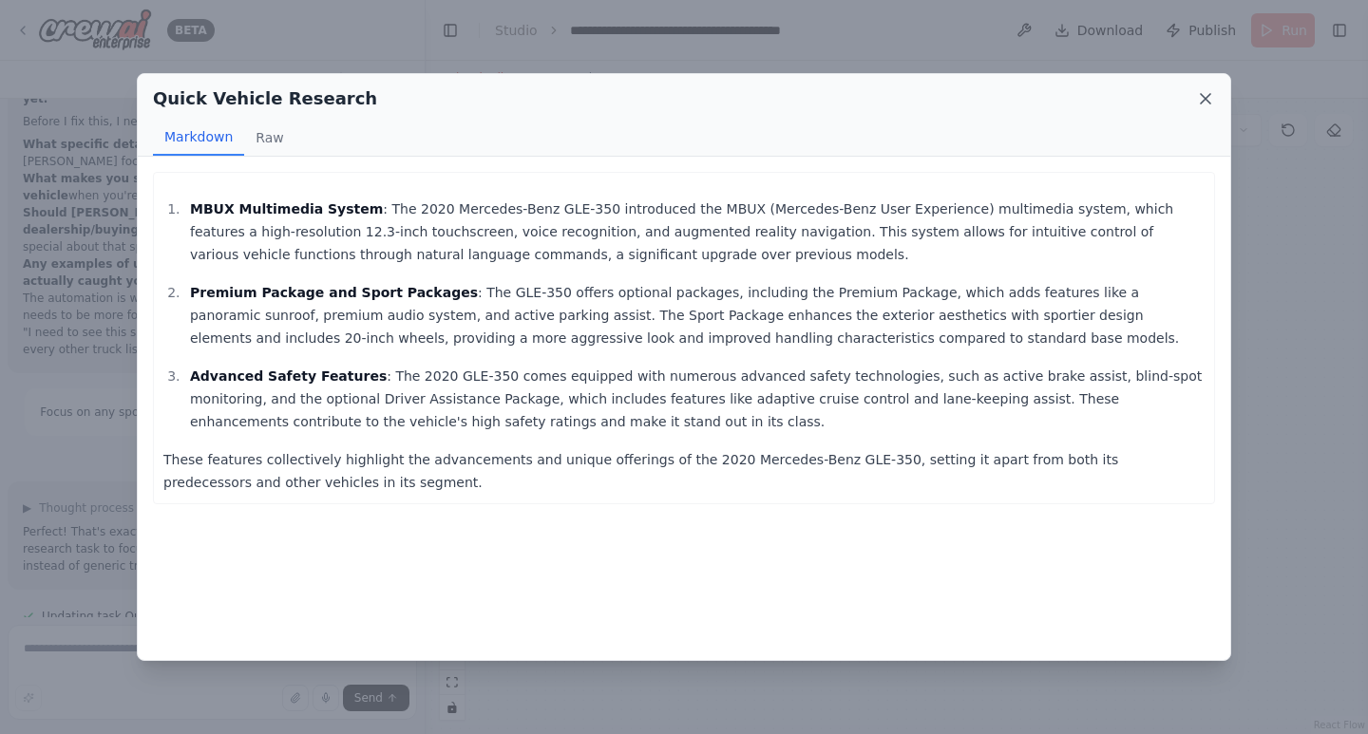
click at [1206, 97] on icon at bounding box center [1205, 98] width 19 height 19
